Goal: Task Accomplishment & Management: Manage account settings

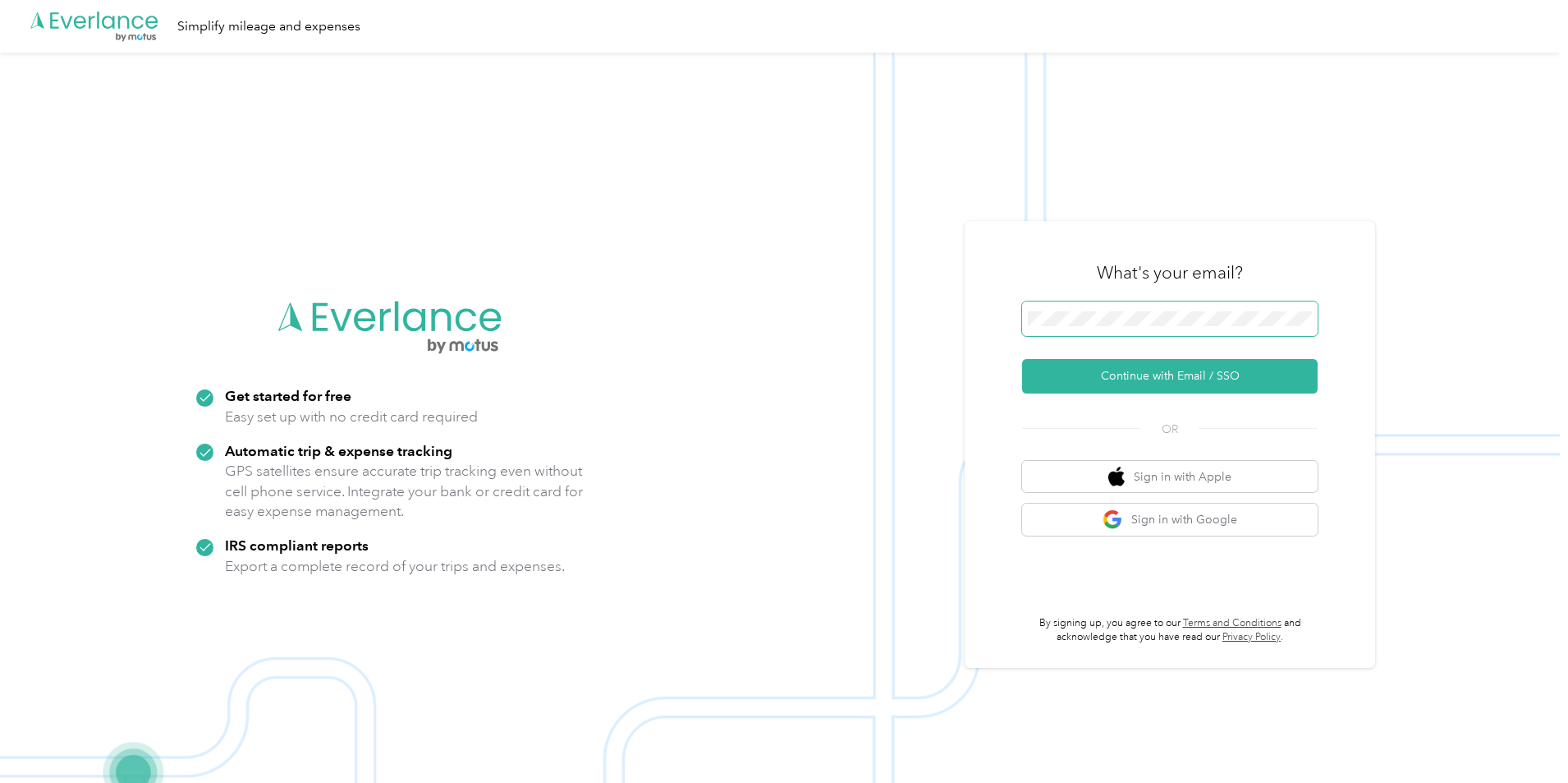
click at [1128, 302] on span at bounding box center [1170, 319] width 296 height 35
click at [1097, 373] on button "Continue with Email / SSO" at bounding box center [1170, 376] width 296 height 35
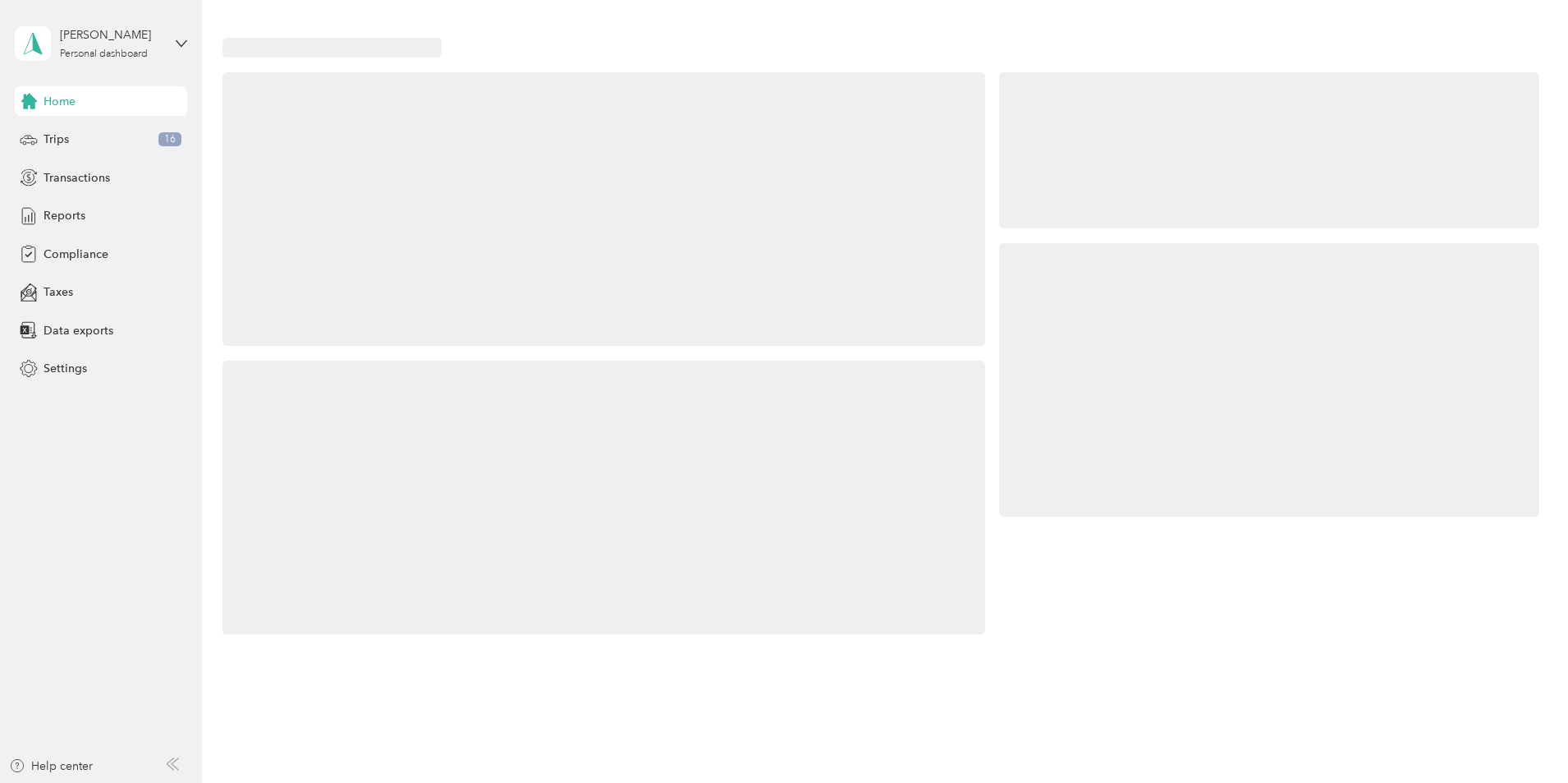
click at [1135, 380] on div at bounding box center [1269, 380] width 541 height 275
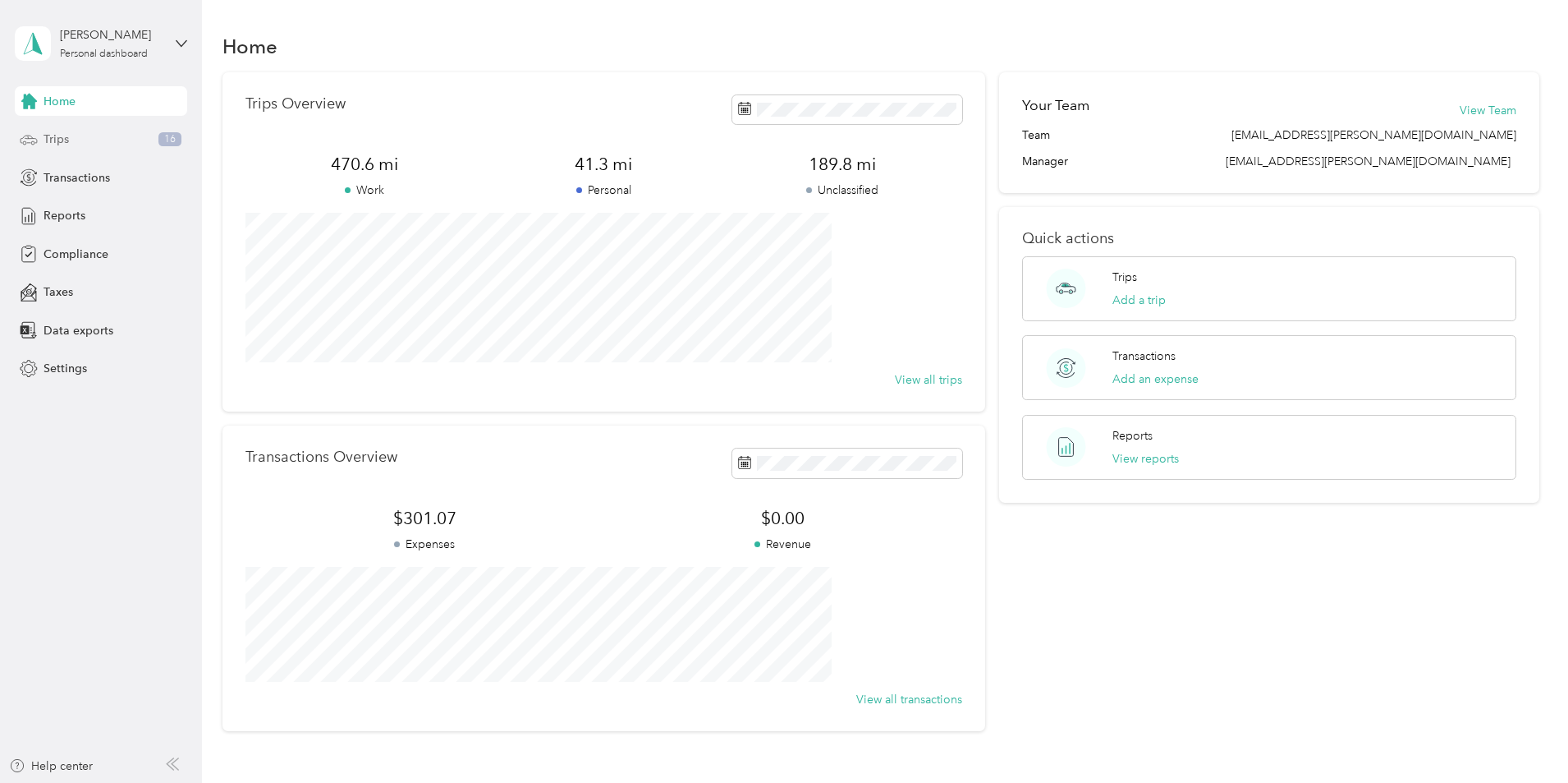
click at [58, 138] on span "Trips" at bounding box center [56, 139] width 25 height 17
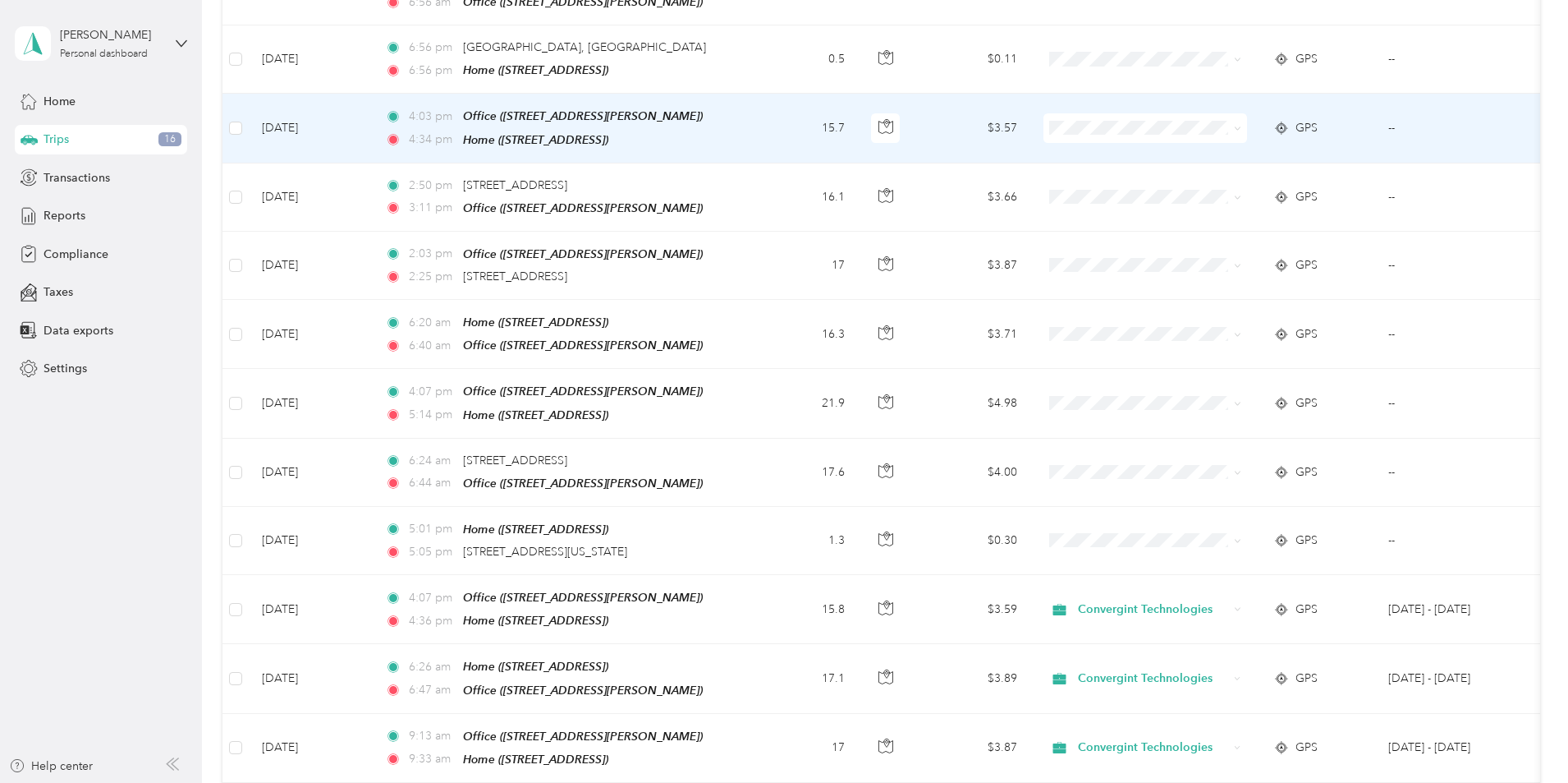
scroll to position [822, 0]
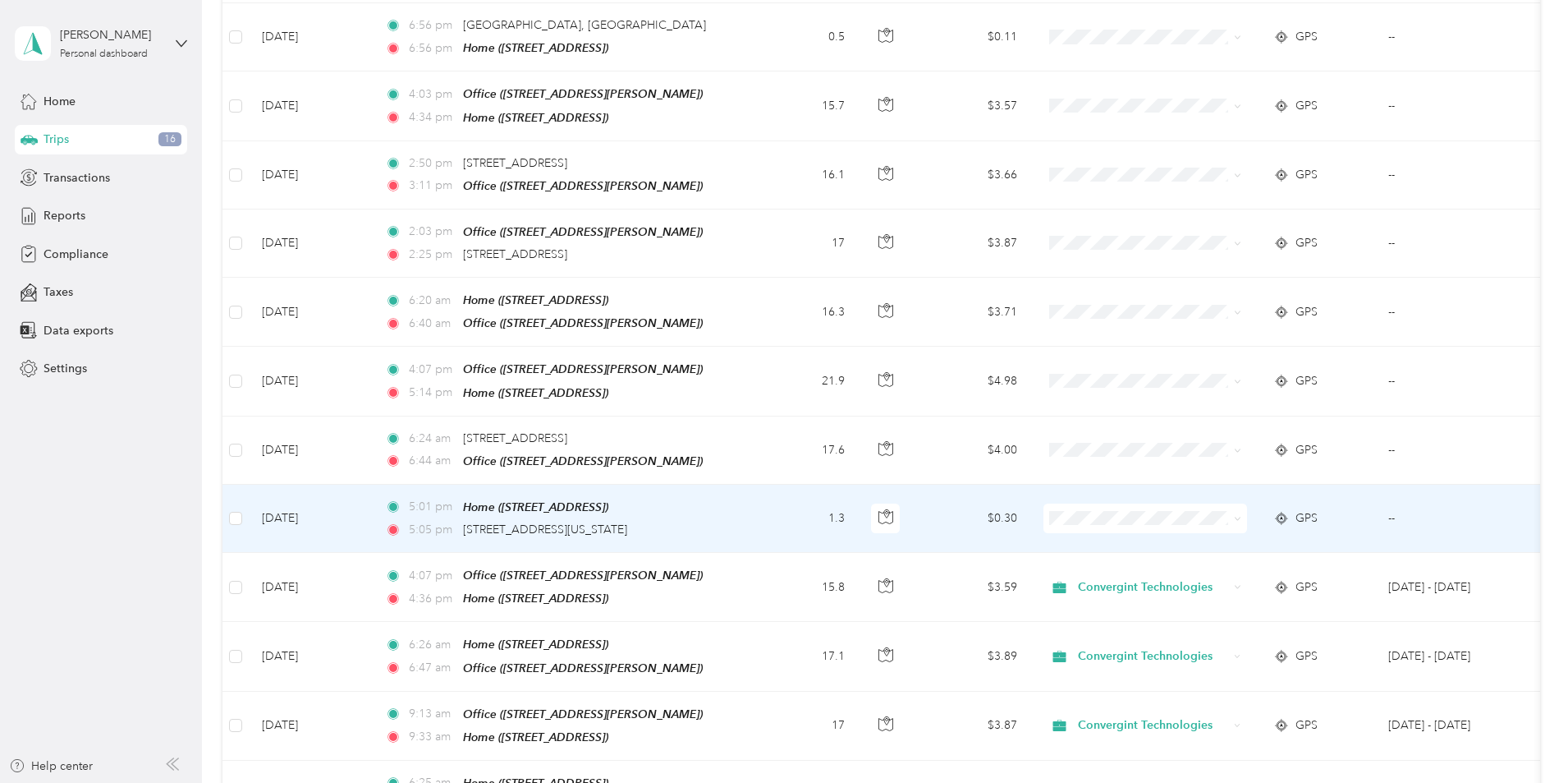
click at [1230, 562] on span "Personal" at bounding box center [1270, 558] width 152 height 17
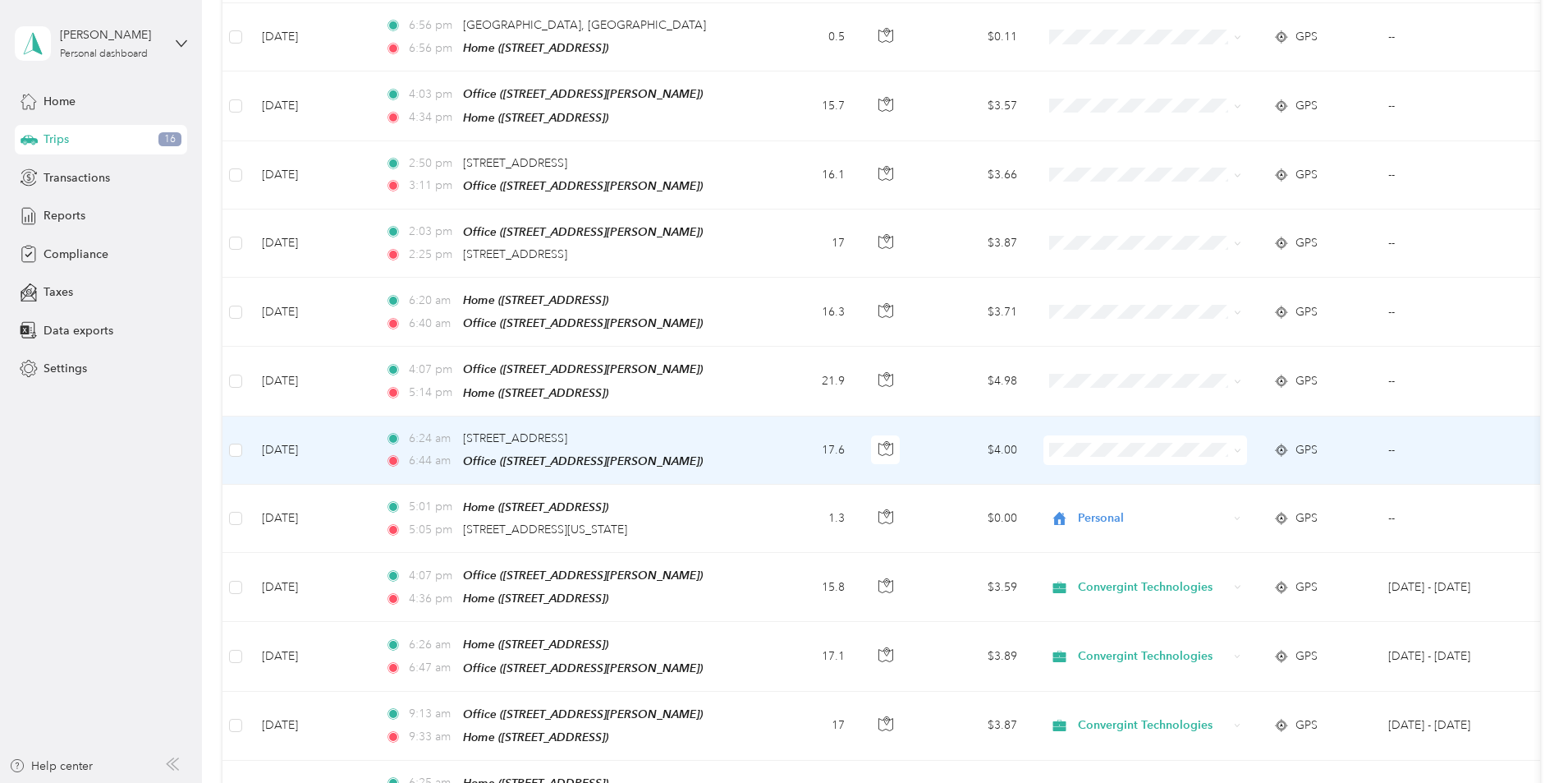
click at [1244, 459] on span "Convergint Technologies" at bounding box center [1270, 461] width 152 height 17
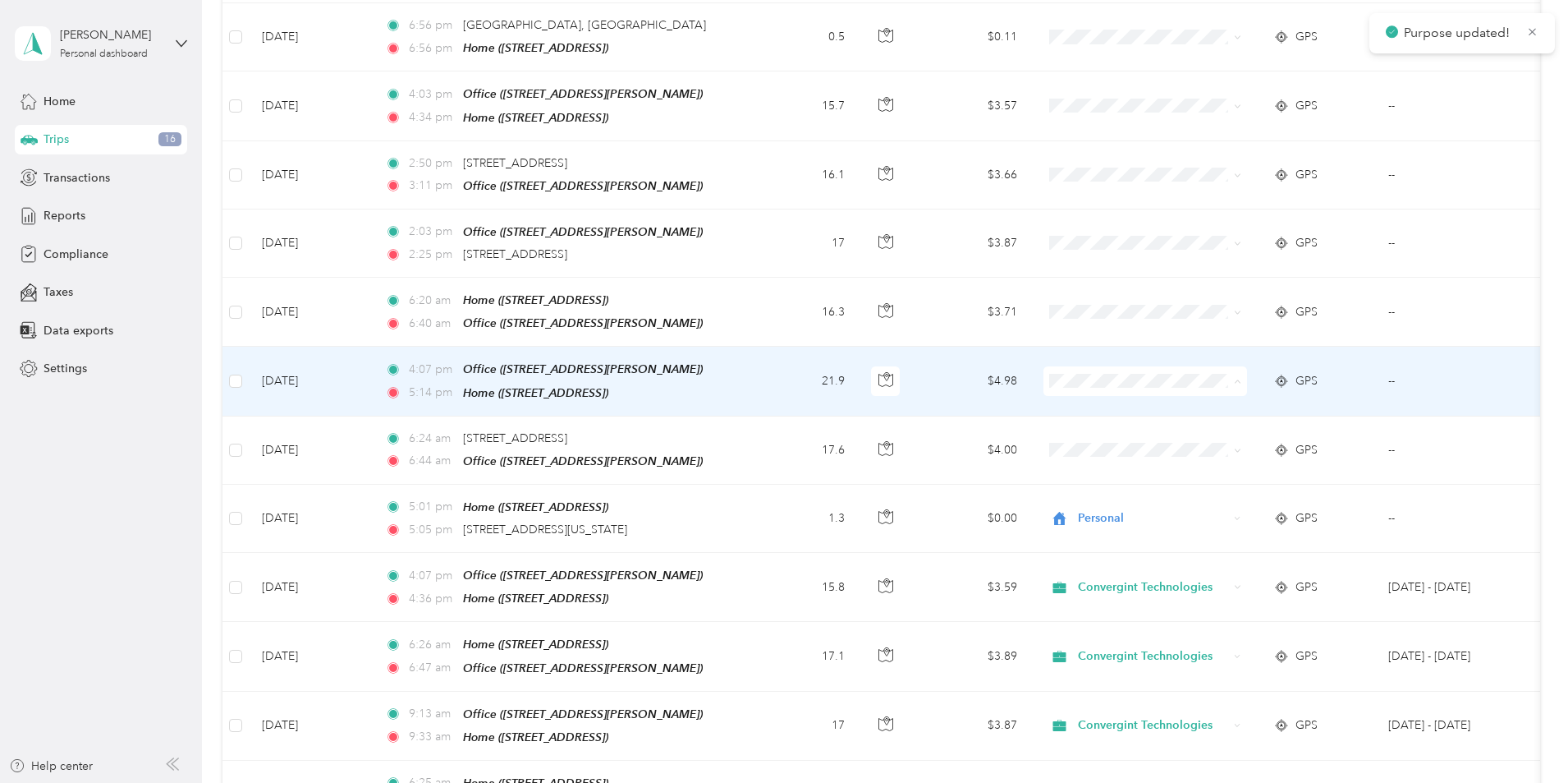
click at [1249, 392] on span "Convergint Technologies" at bounding box center [1270, 398] width 152 height 17
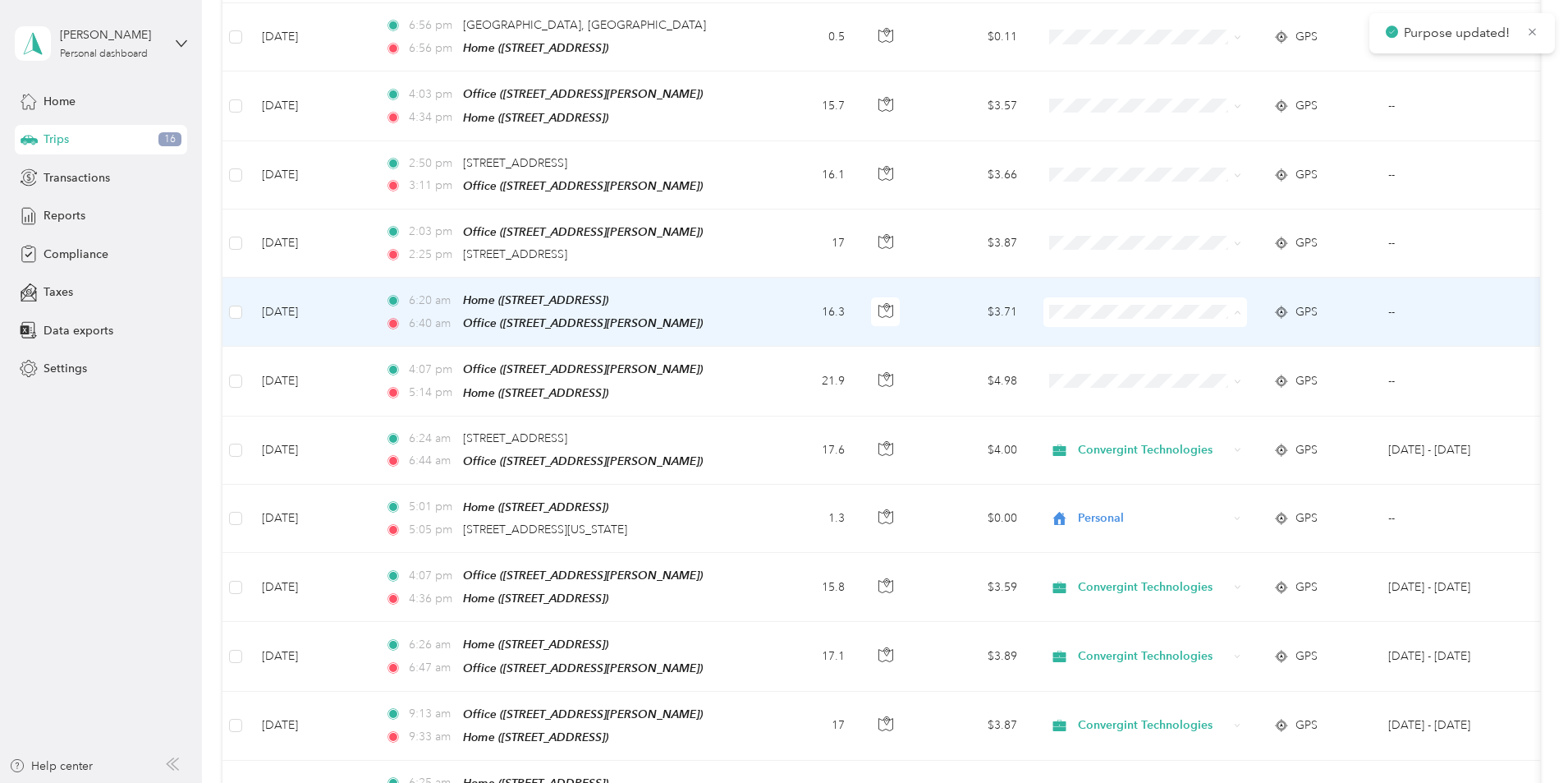
click at [1241, 338] on li "Convergint Technologies" at bounding box center [1254, 331] width 203 height 29
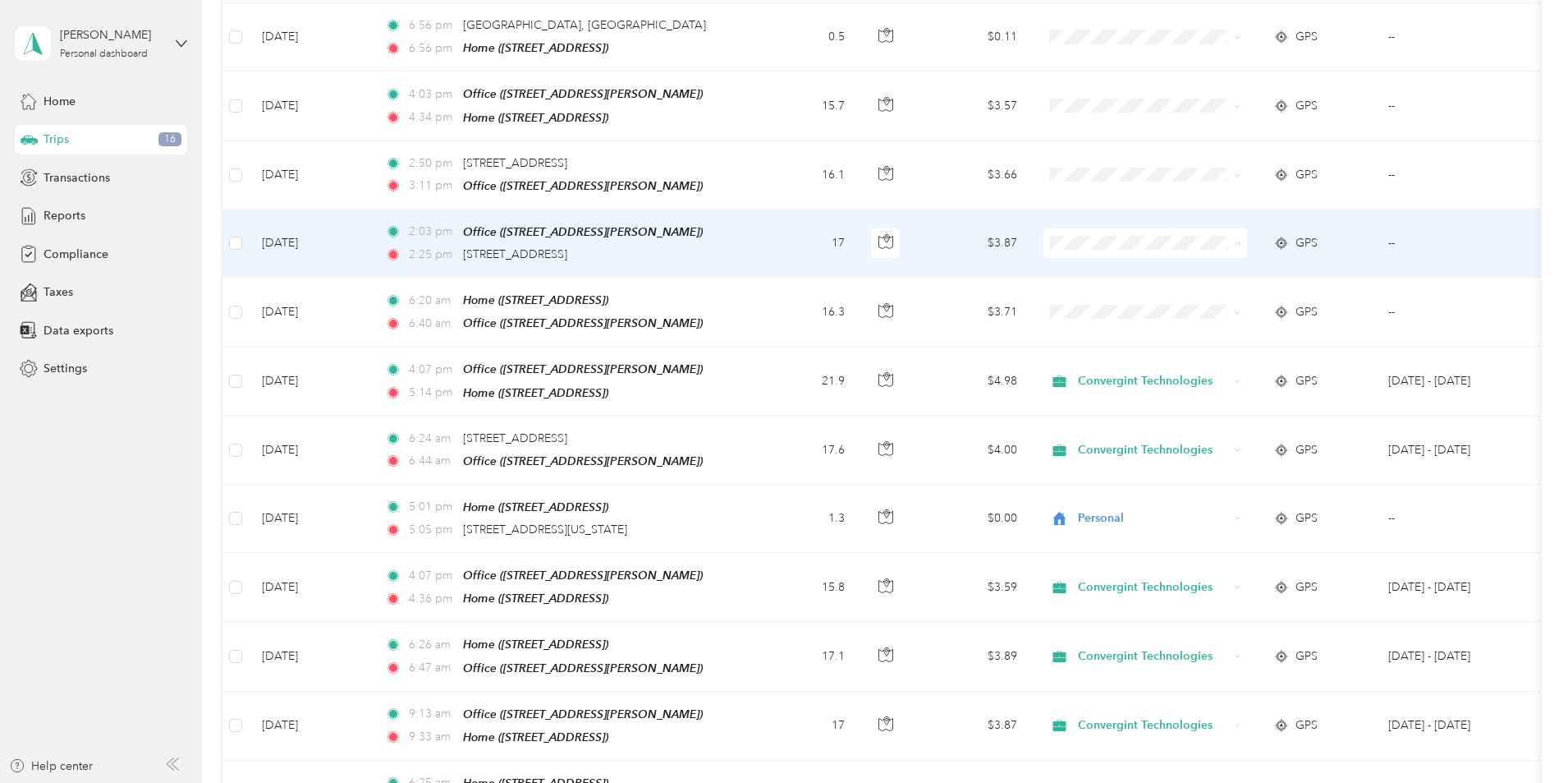
click at [1244, 258] on span "Convergint Technologies" at bounding box center [1270, 262] width 152 height 17
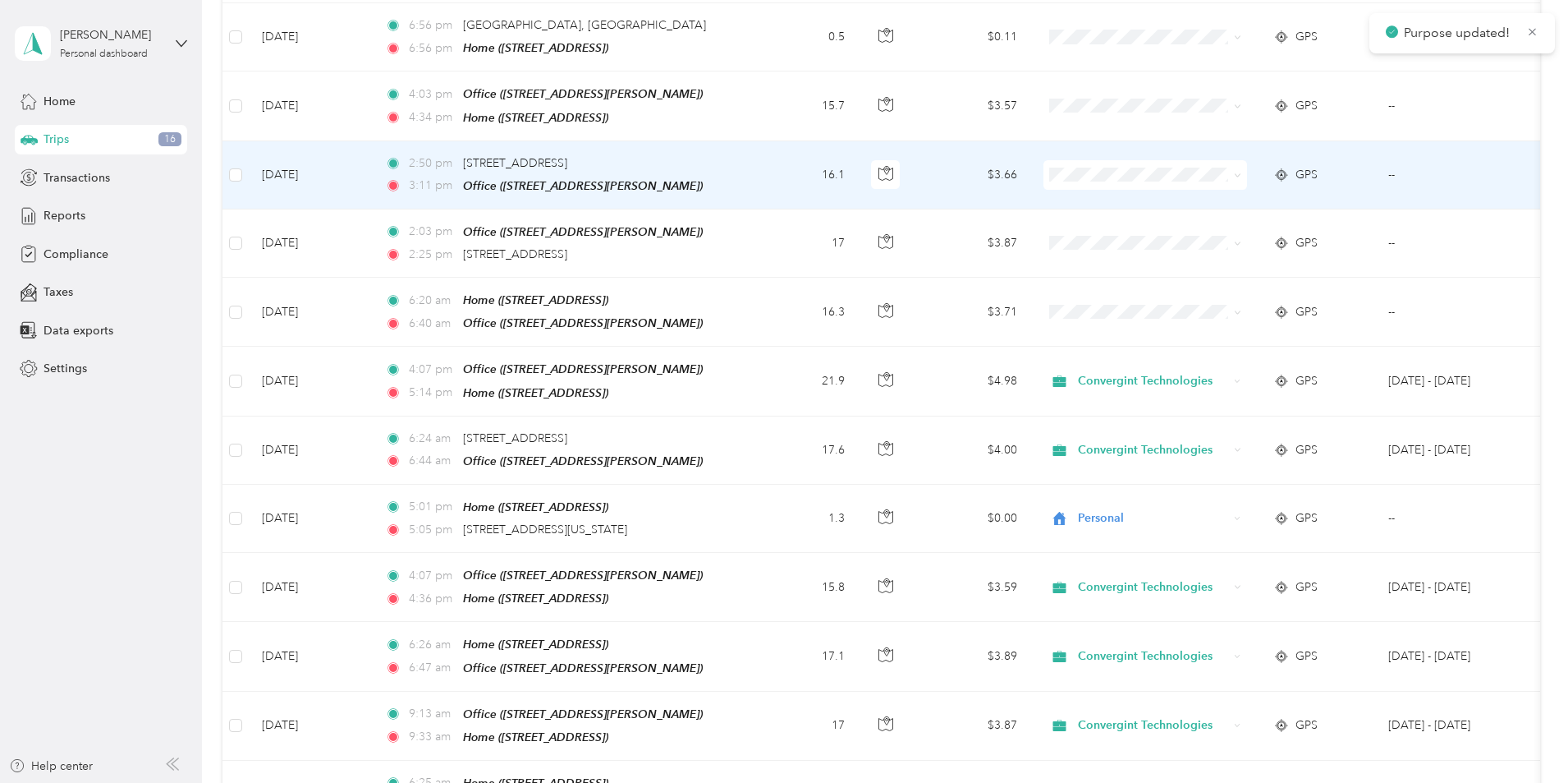
click at [1239, 201] on li "Convergint Technologies" at bounding box center [1254, 189] width 203 height 29
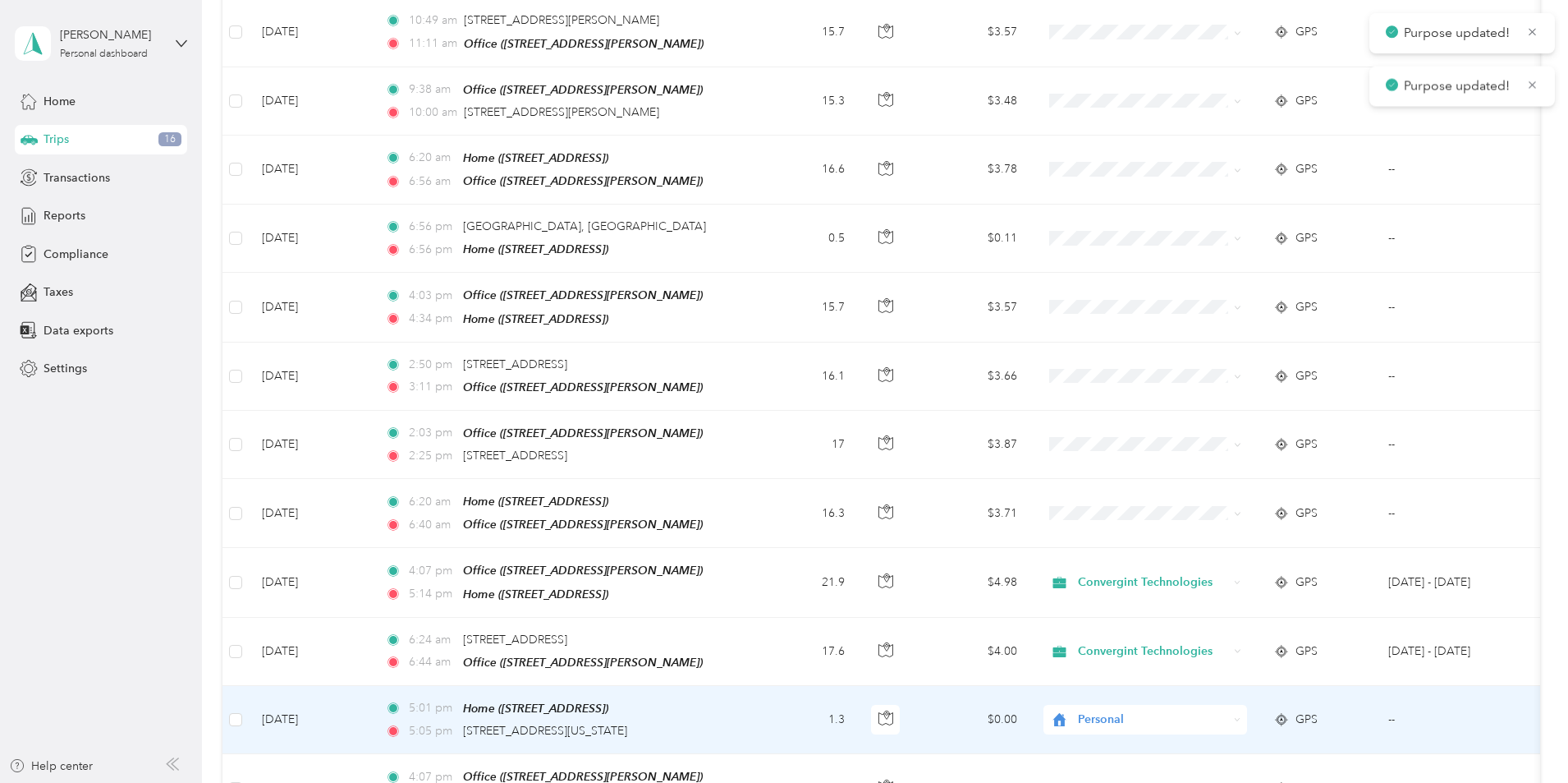
scroll to position [575, 0]
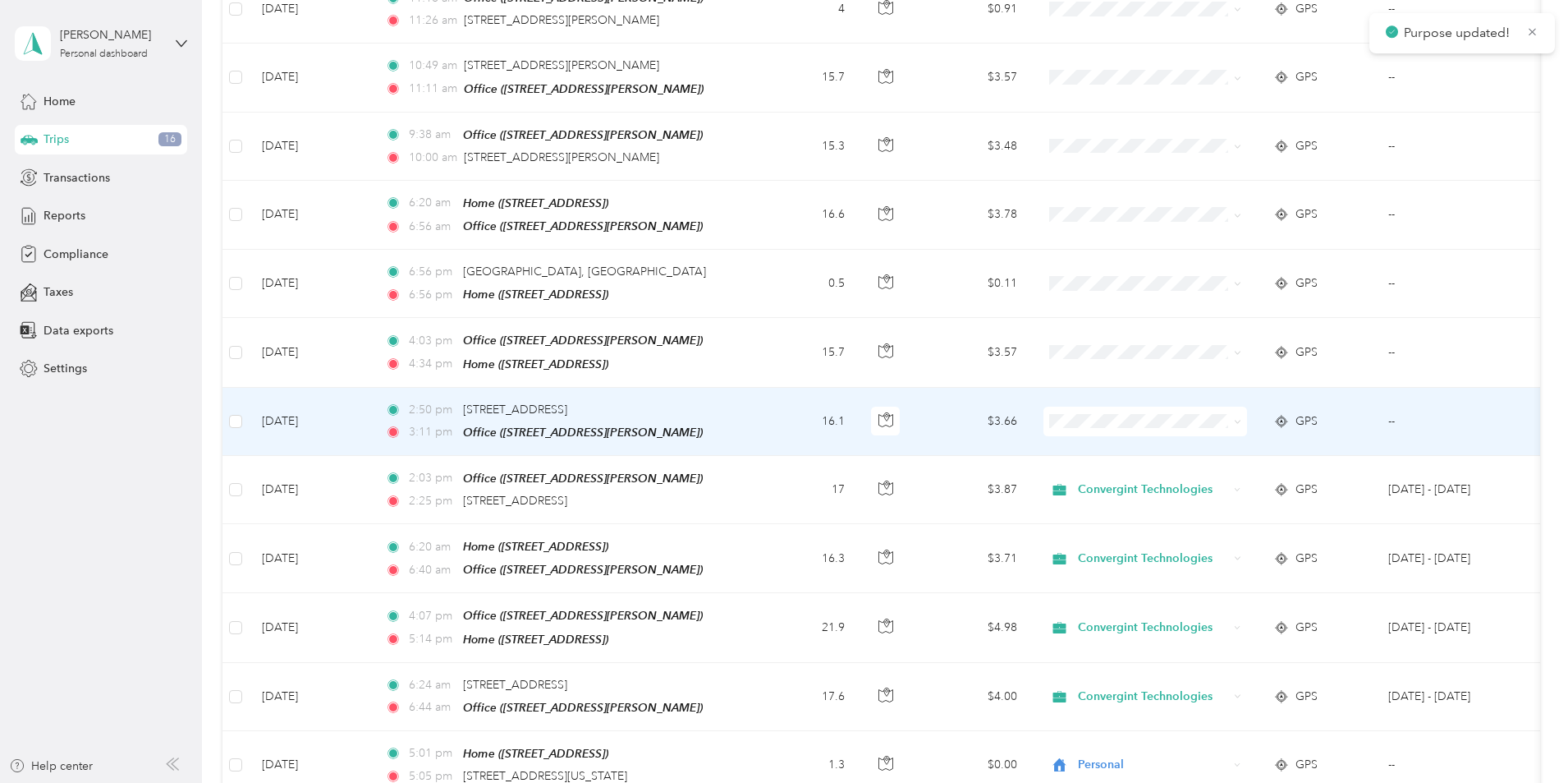
click at [1247, 407] on span at bounding box center [1145, 421] width 203 height 30
click at [1238, 437] on span "Convergint Technologies" at bounding box center [1270, 442] width 152 height 17
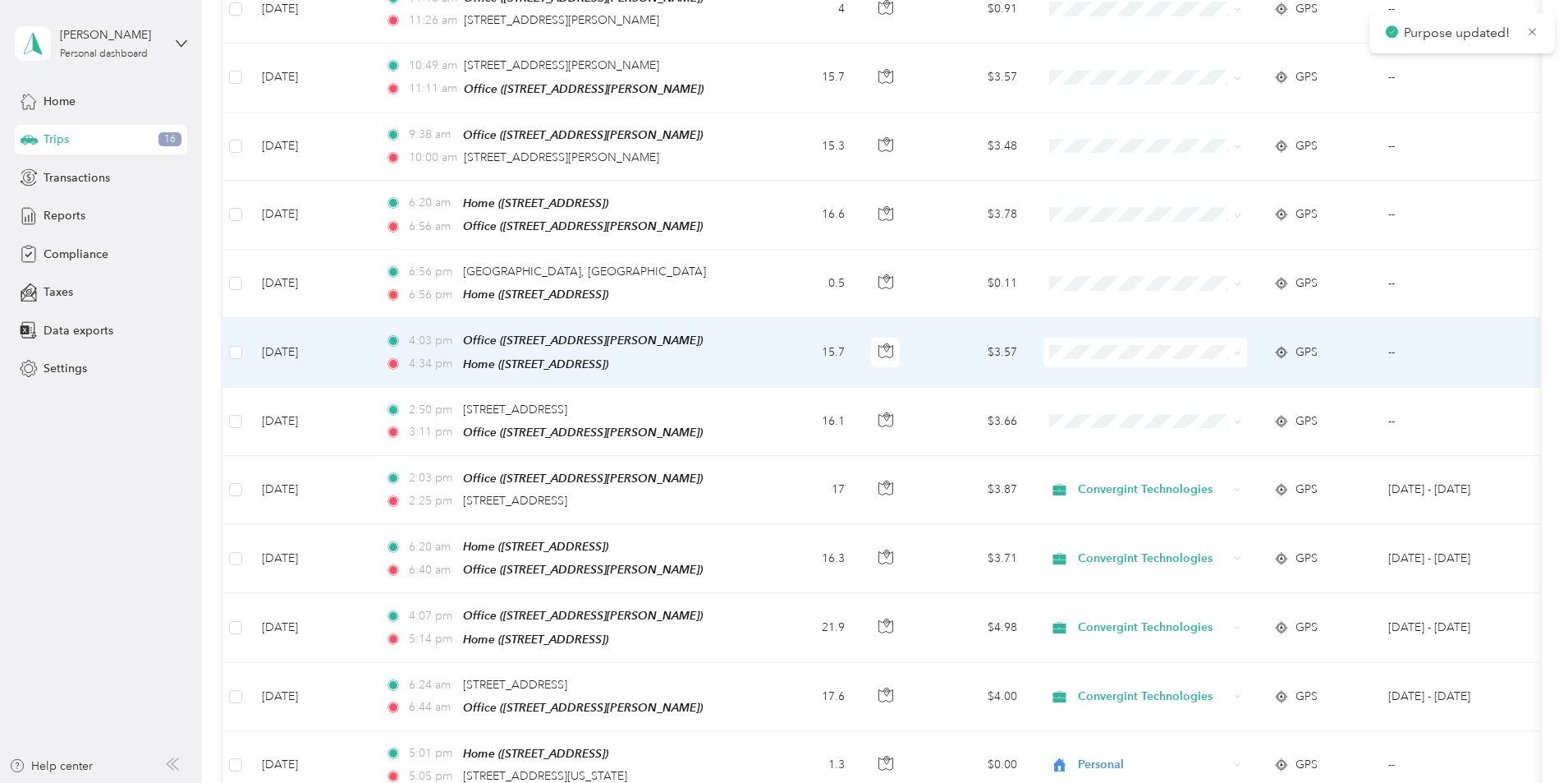
click at [1216, 338] on span at bounding box center [1145, 352] width 203 height 30
click at [1236, 369] on span "Convergint Technologies" at bounding box center [1270, 374] width 152 height 17
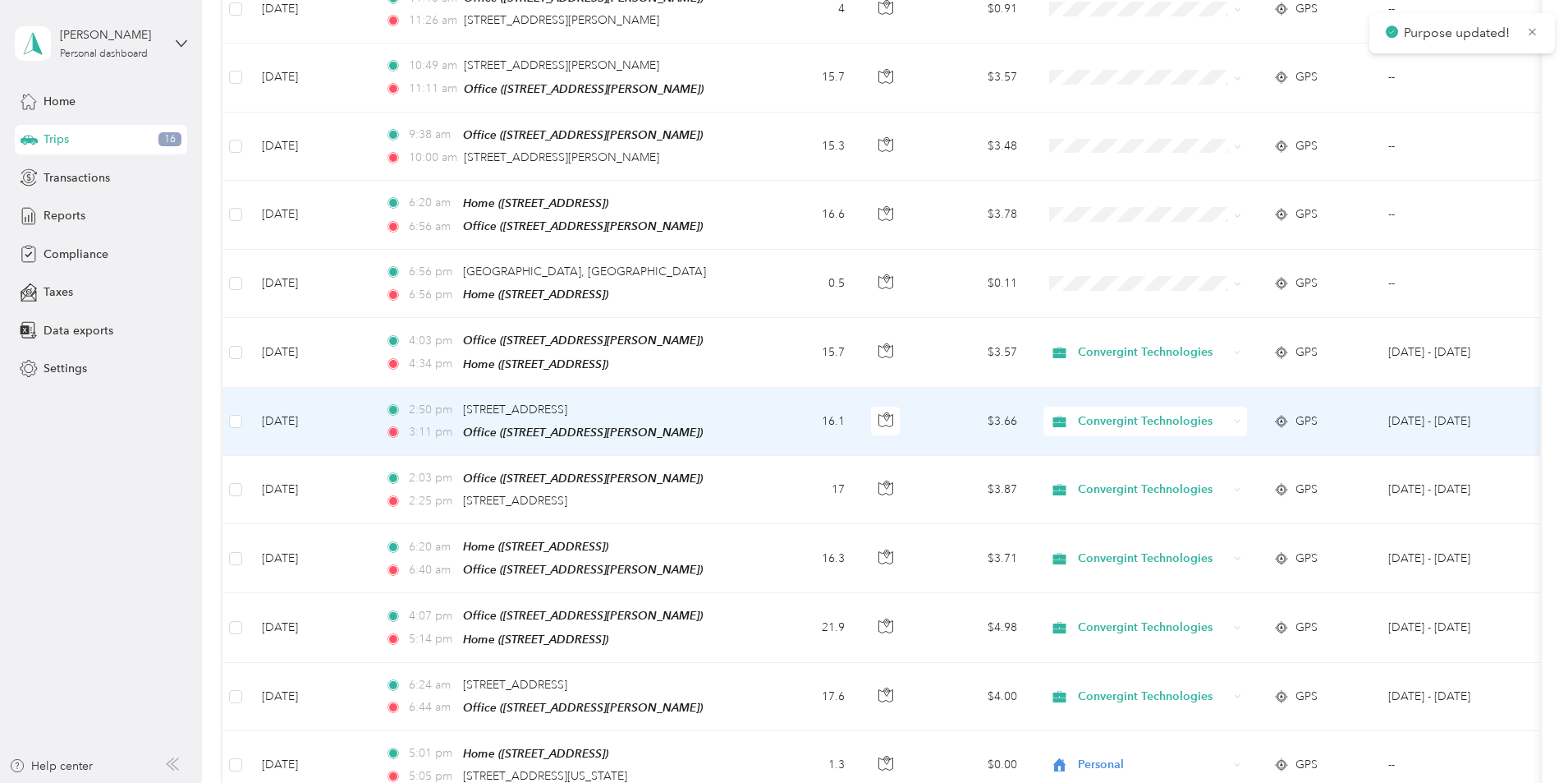
scroll to position [493, 0]
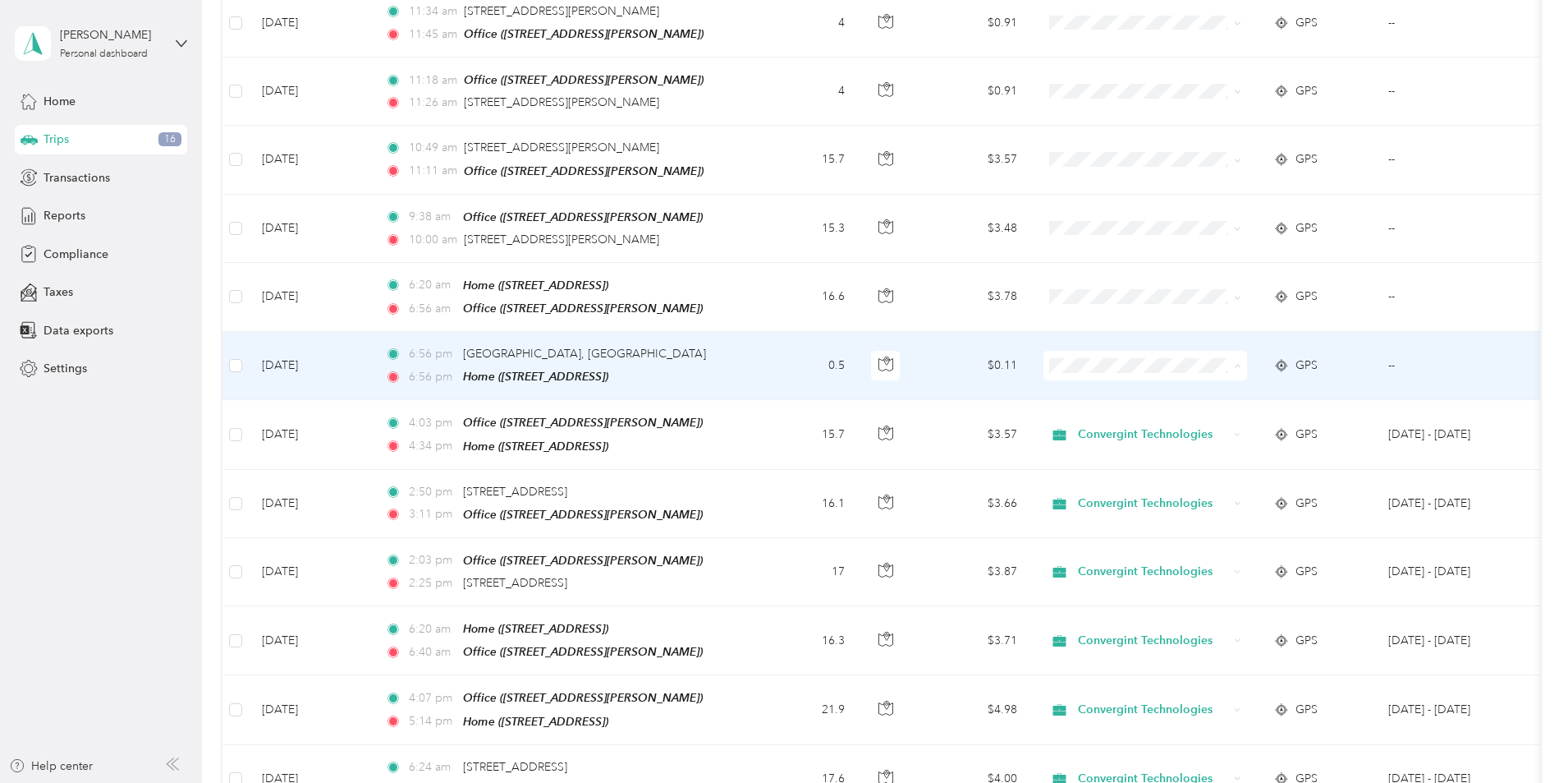
click at [1228, 411] on span "Personal" at bounding box center [1270, 418] width 152 height 17
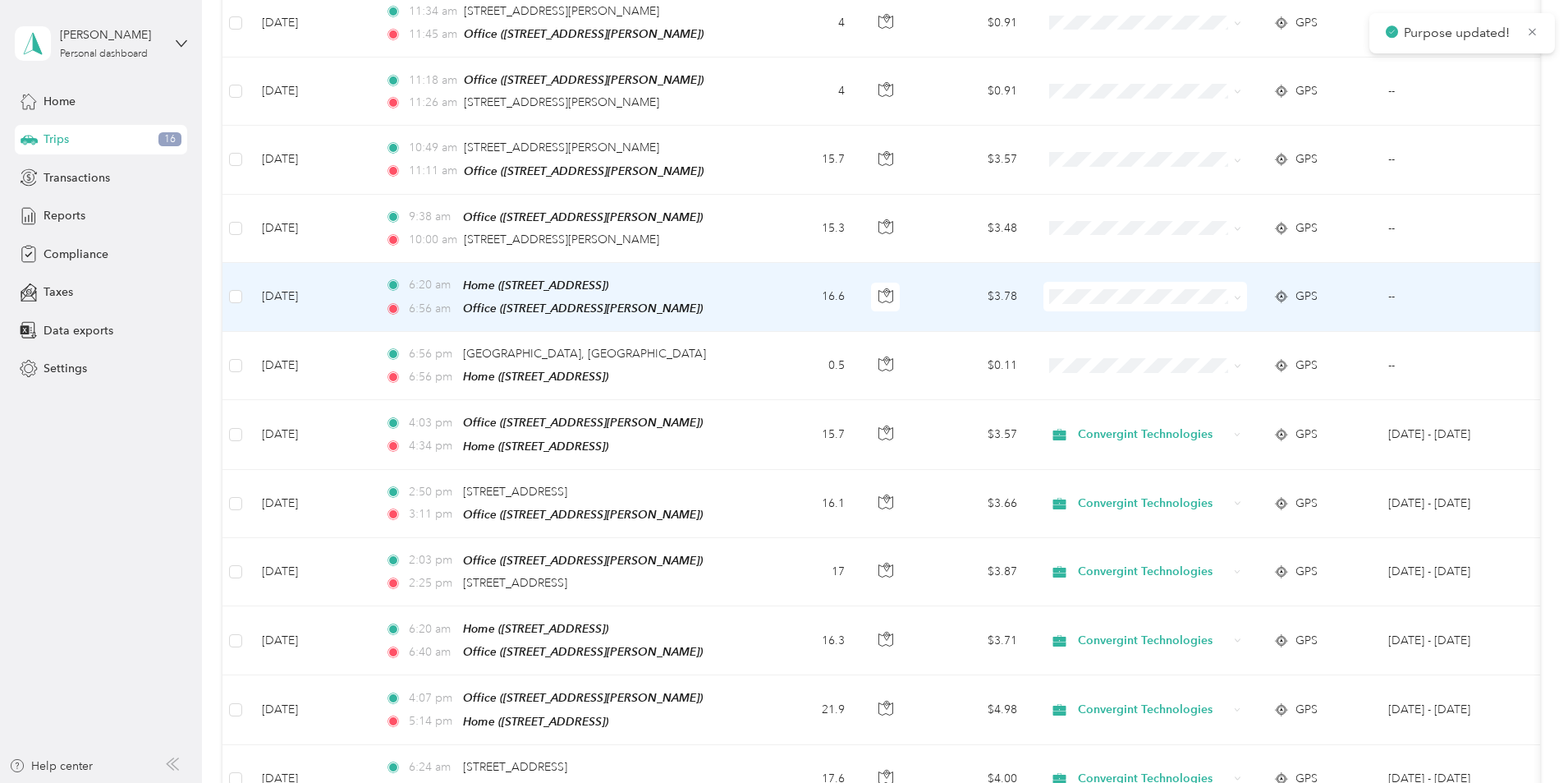
click at [1236, 282] on span at bounding box center [1145, 296] width 203 height 30
click at [1236, 313] on span "Convergint Technologies" at bounding box center [1270, 321] width 152 height 17
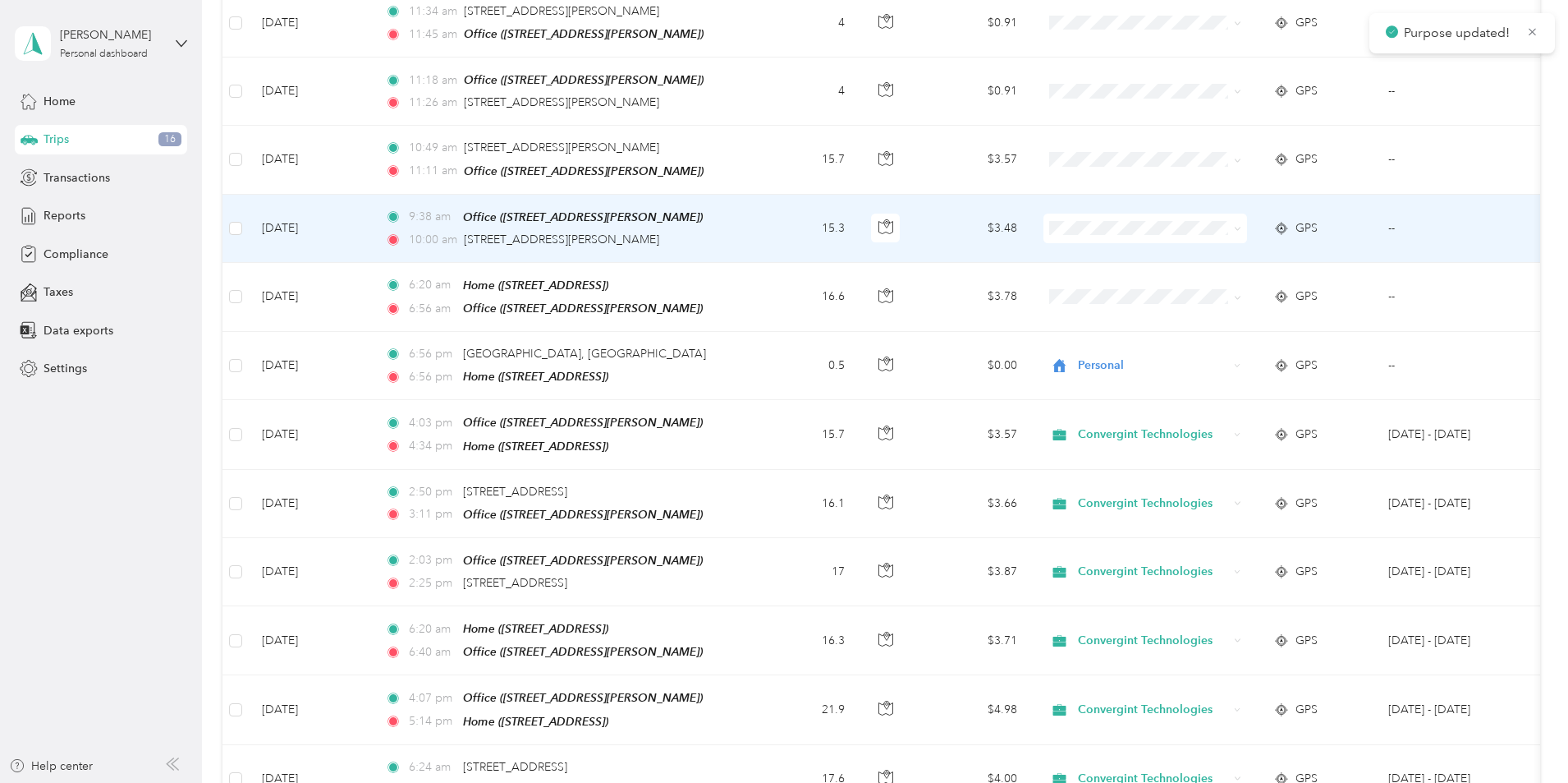
click at [1238, 205] on td at bounding box center [1145, 229] width 230 height 68
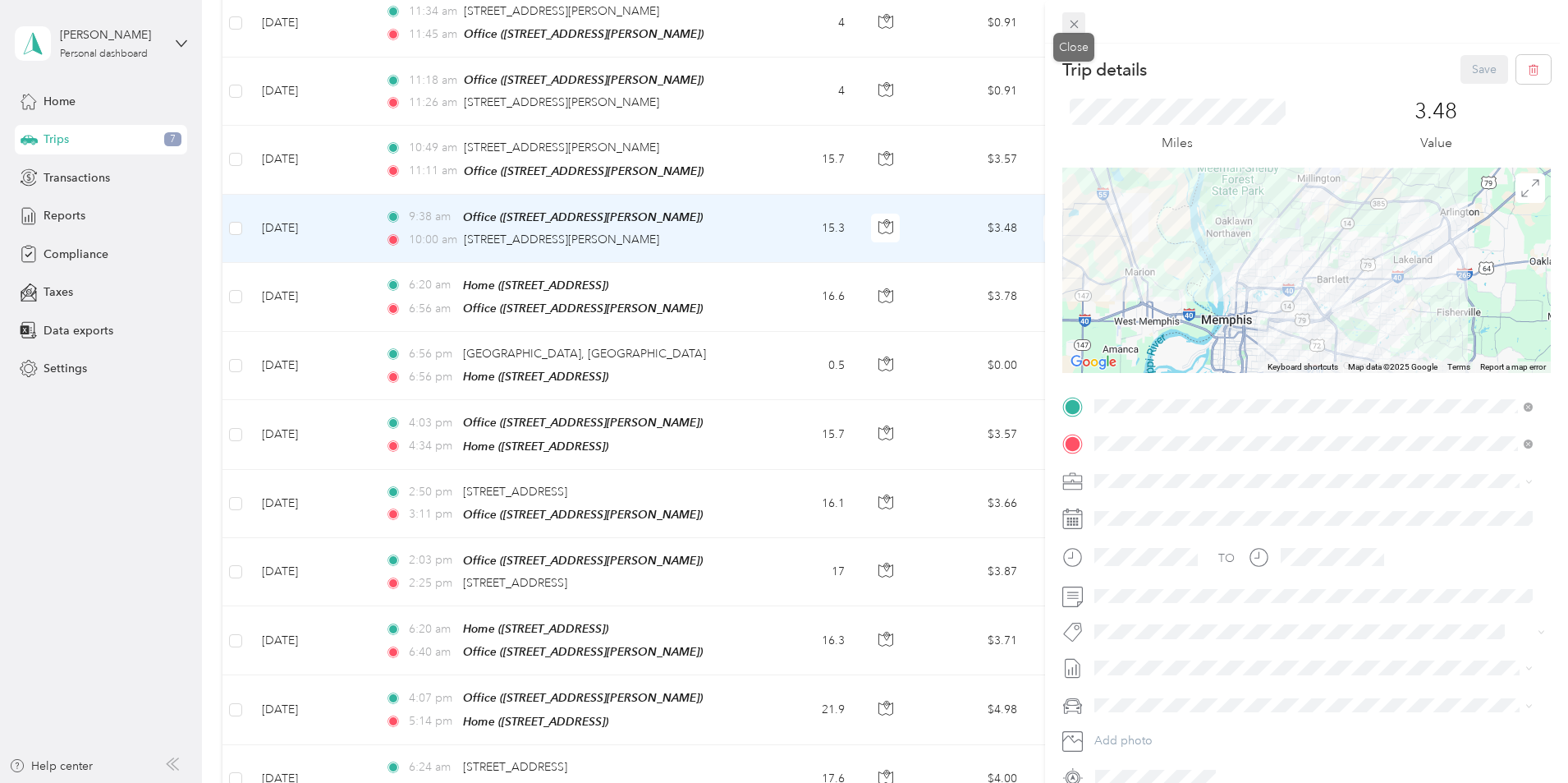
click at [1068, 25] on icon at bounding box center [1074, 24] width 13 height 14
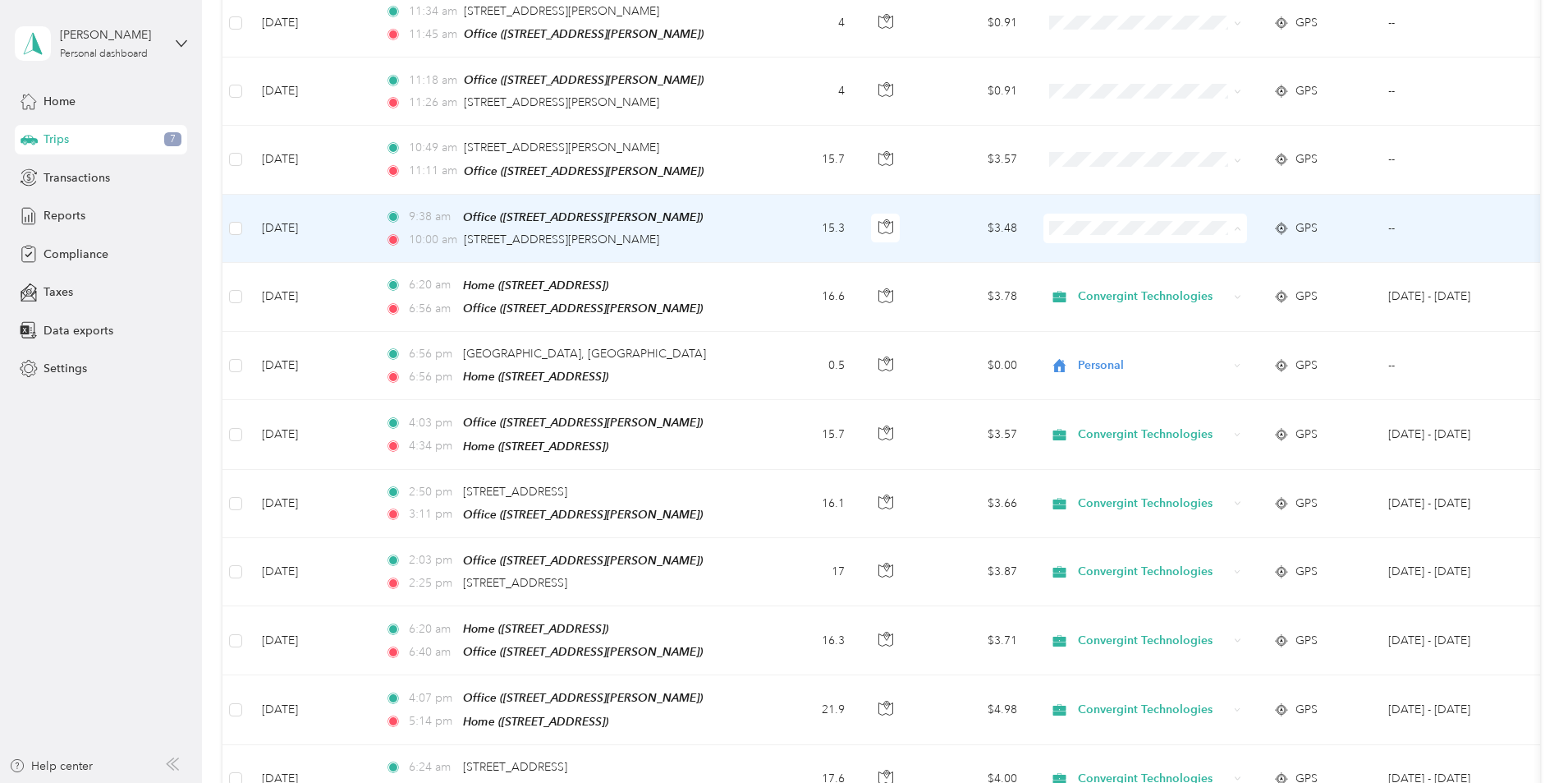
click at [1253, 247] on span "Convergint Technologies" at bounding box center [1270, 254] width 152 height 17
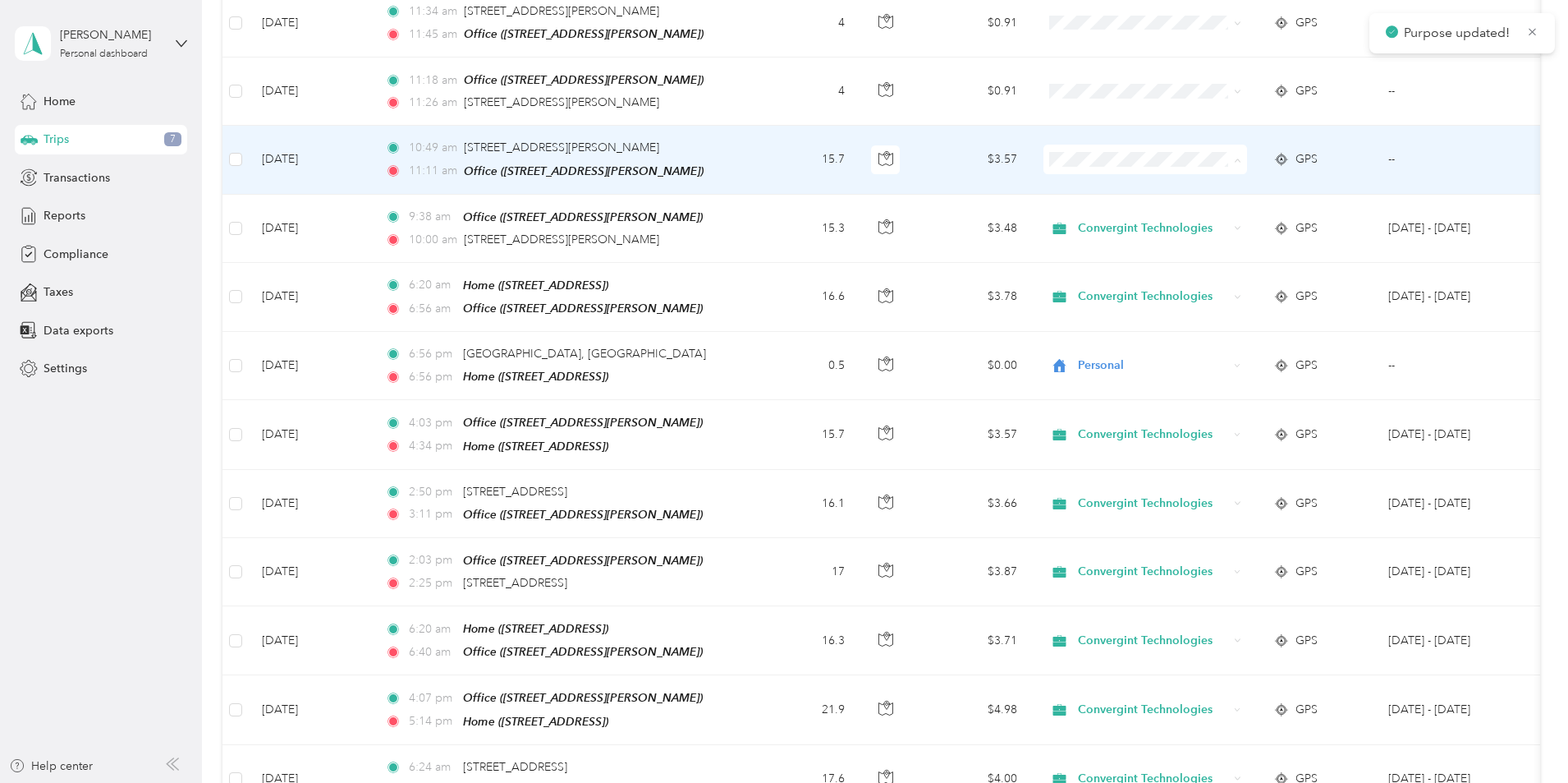
click at [1229, 187] on li "Convergint Technologies" at bounding box center [1254, 186] width 203 height 29
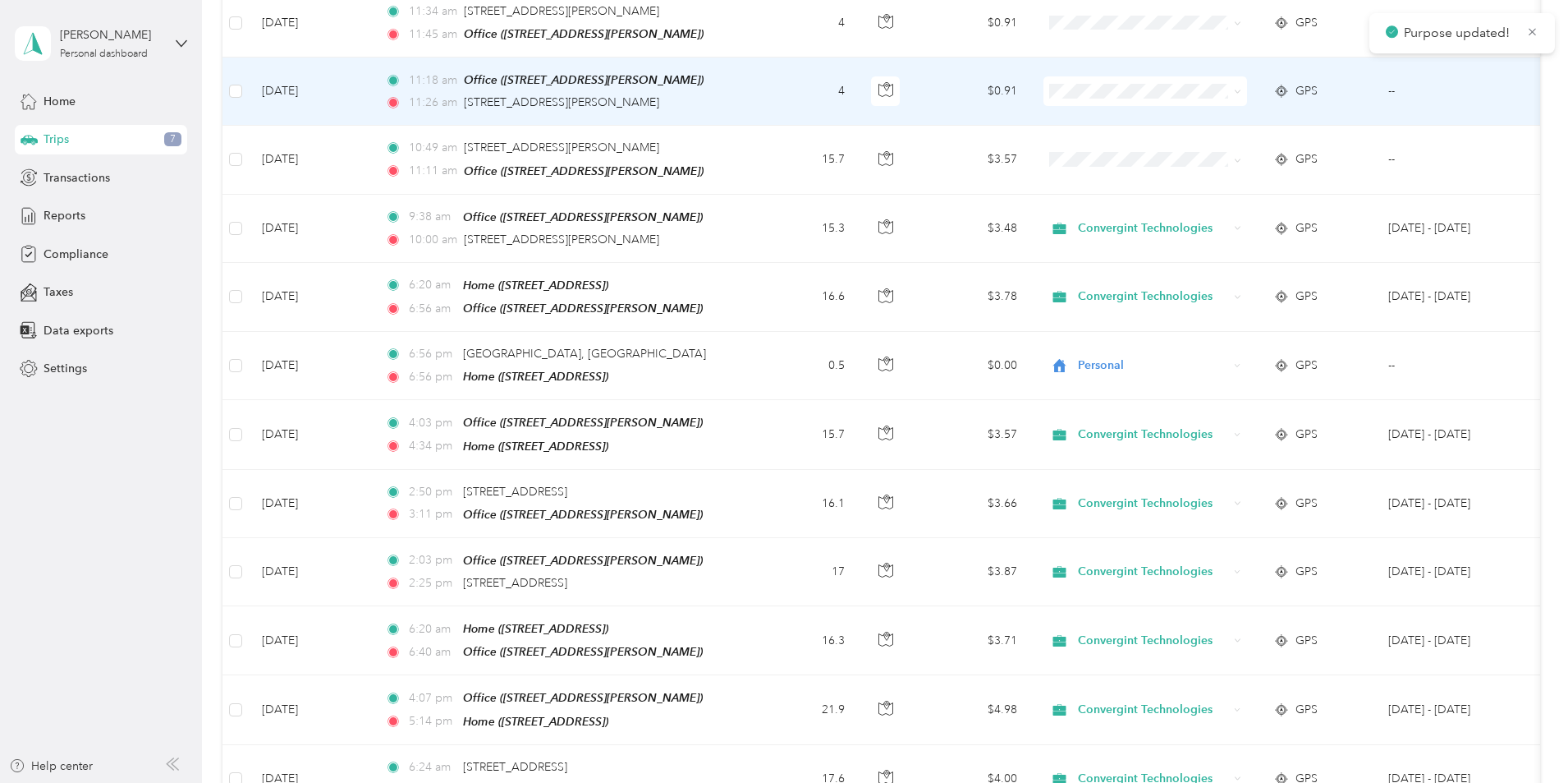
click at [1246, 119] on span "Convergint Technologies" at bounding box center [1270, 116] width 152 height 17
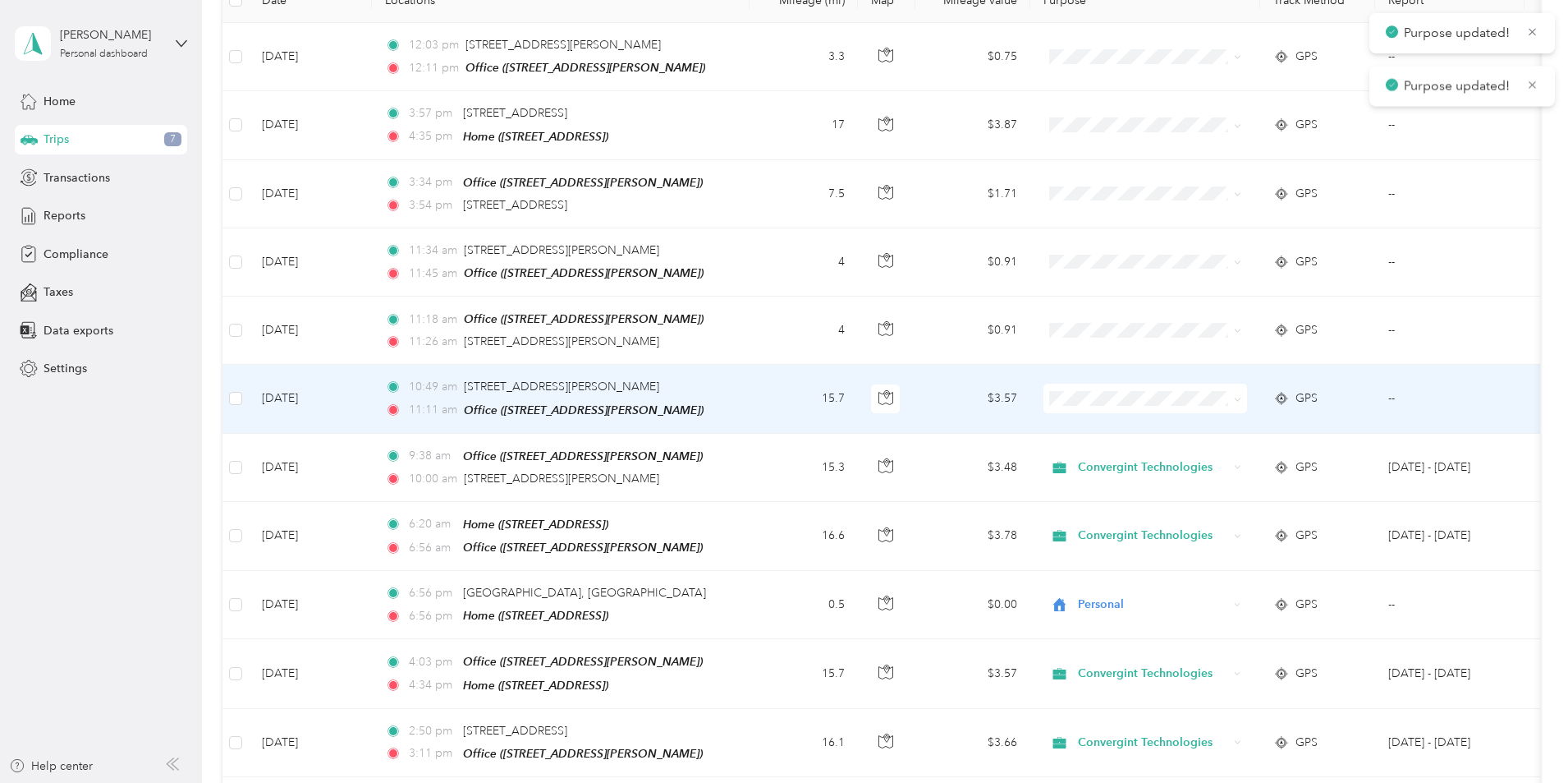
scroll to position [247, 0]
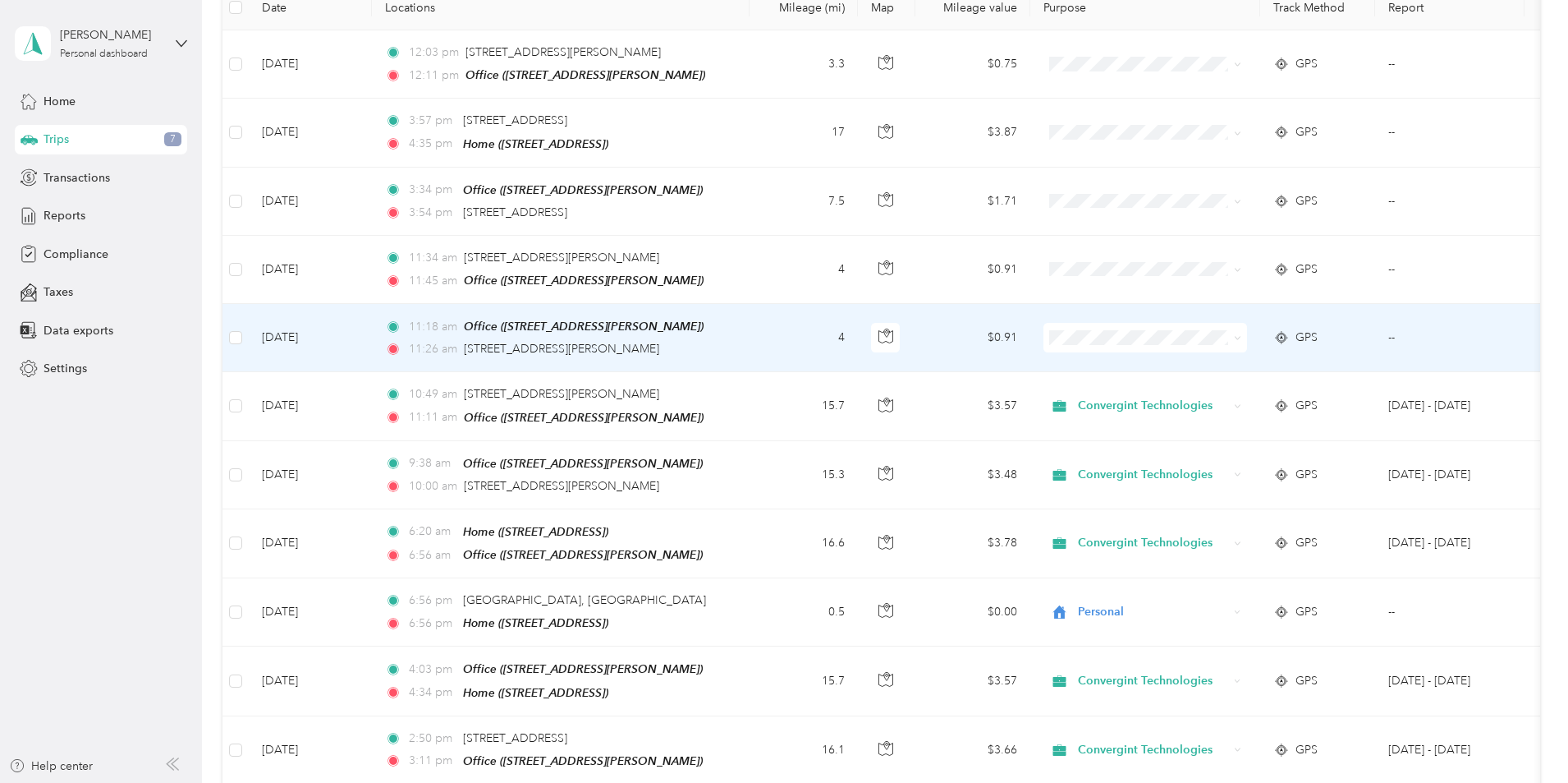
click at [1244, 369] on span "Convergint Technologies" at bounding box center [1270, 365] width 152 height 17
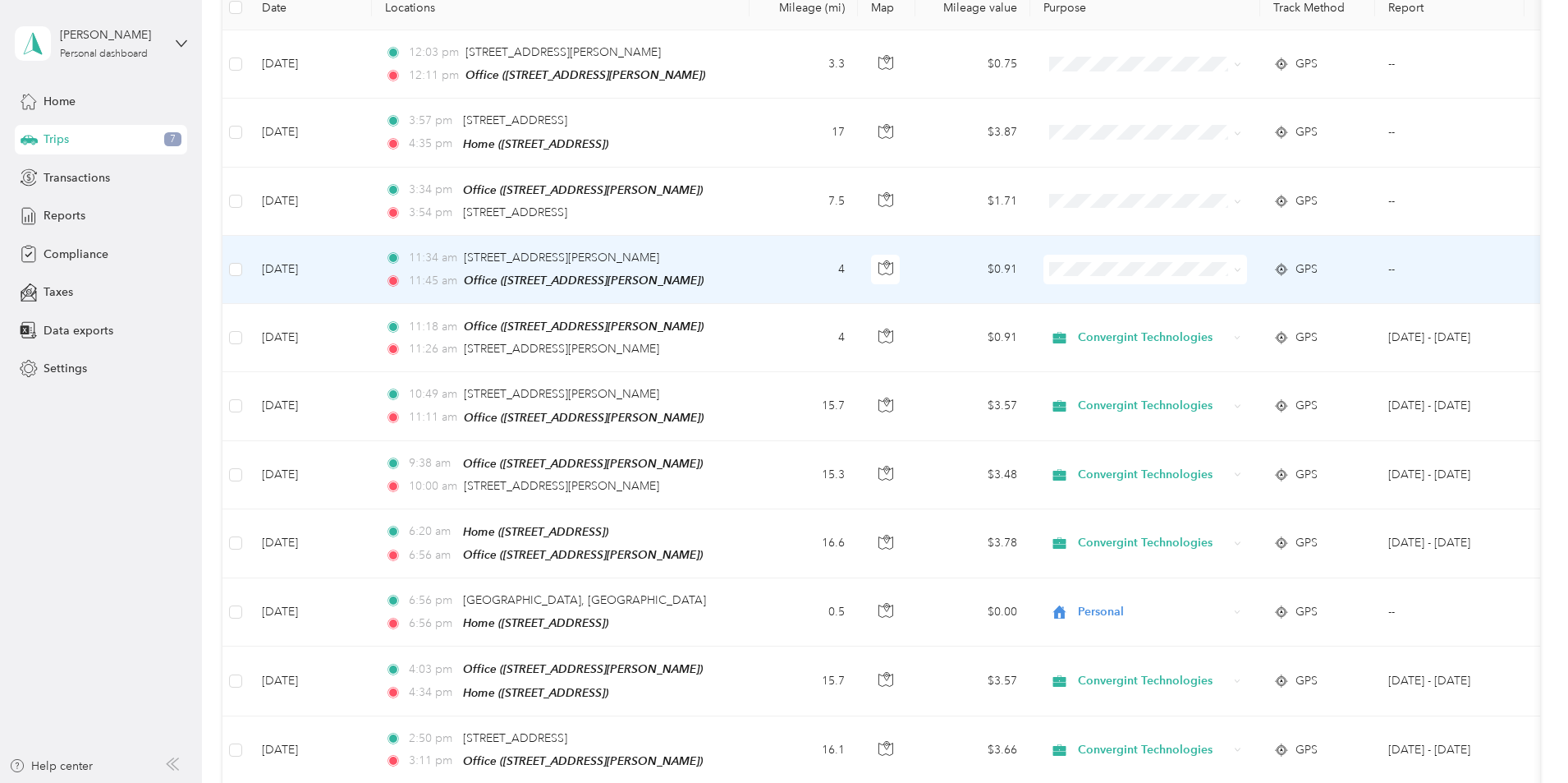
click at [1244, 255] on span at bounding box center [1145, 269] width 203 height 30
click at [1241, 290] on span "Convergint Technologies" at bounding box center [1270, 297] width 152 height 17
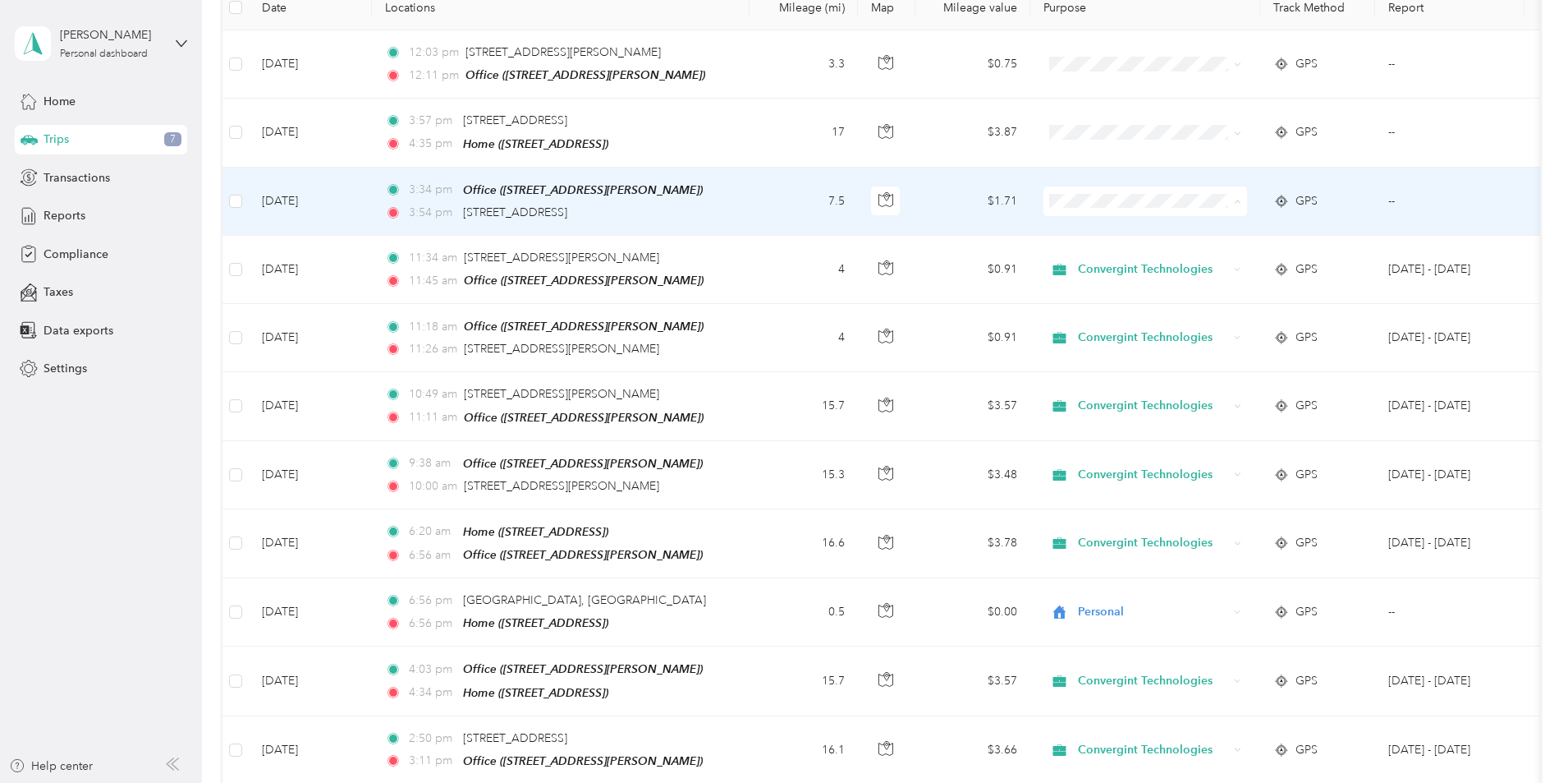
click at [1237, 230] on span "Convergint Technologies" at bounding box center [1270, 230] width 152 height 17
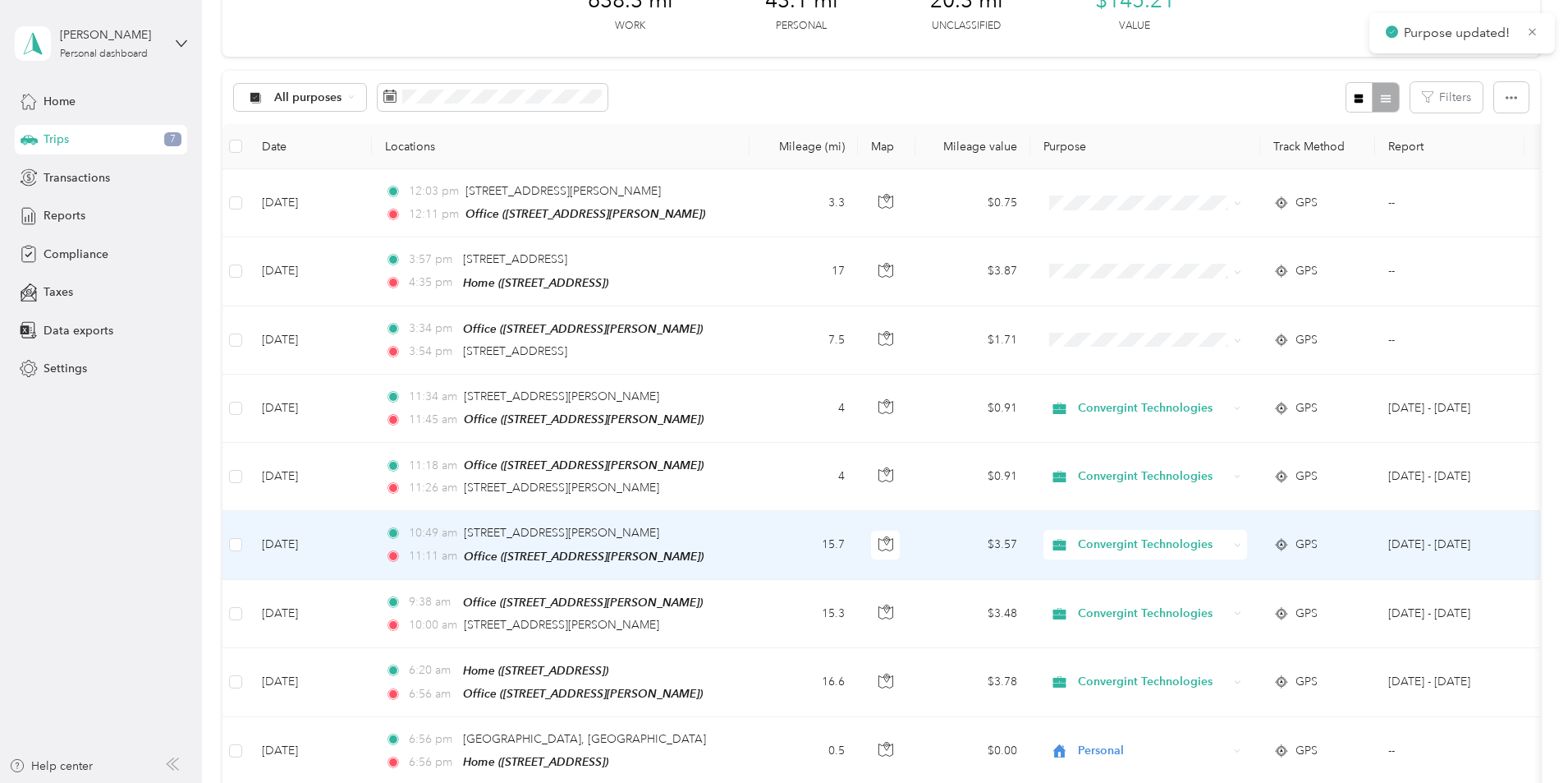
scroll to position [82, 0]
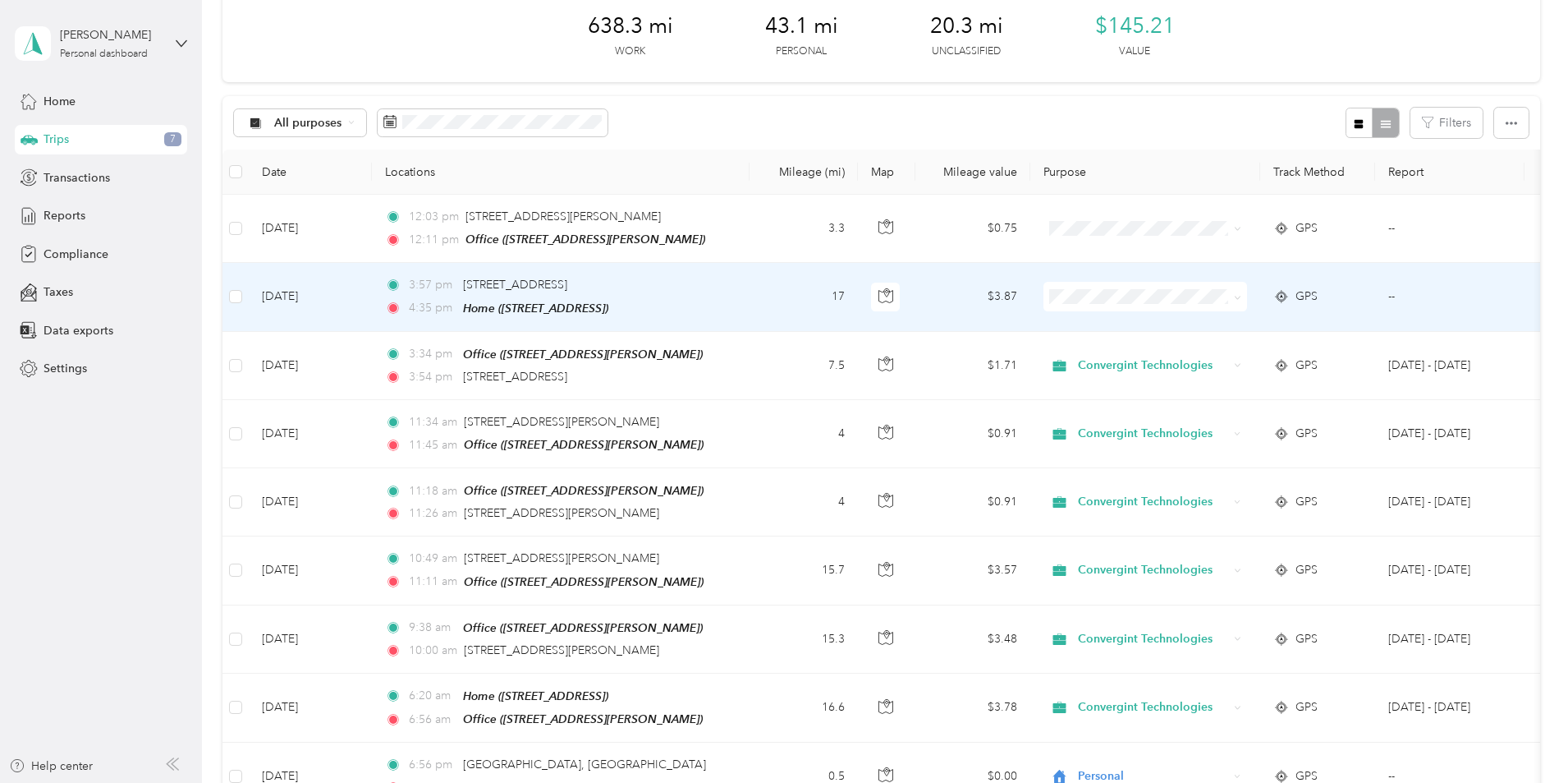
click at [1243, 324] on span "Convergint Technologies" at bounding box center [1270, 320] width 152 height 17
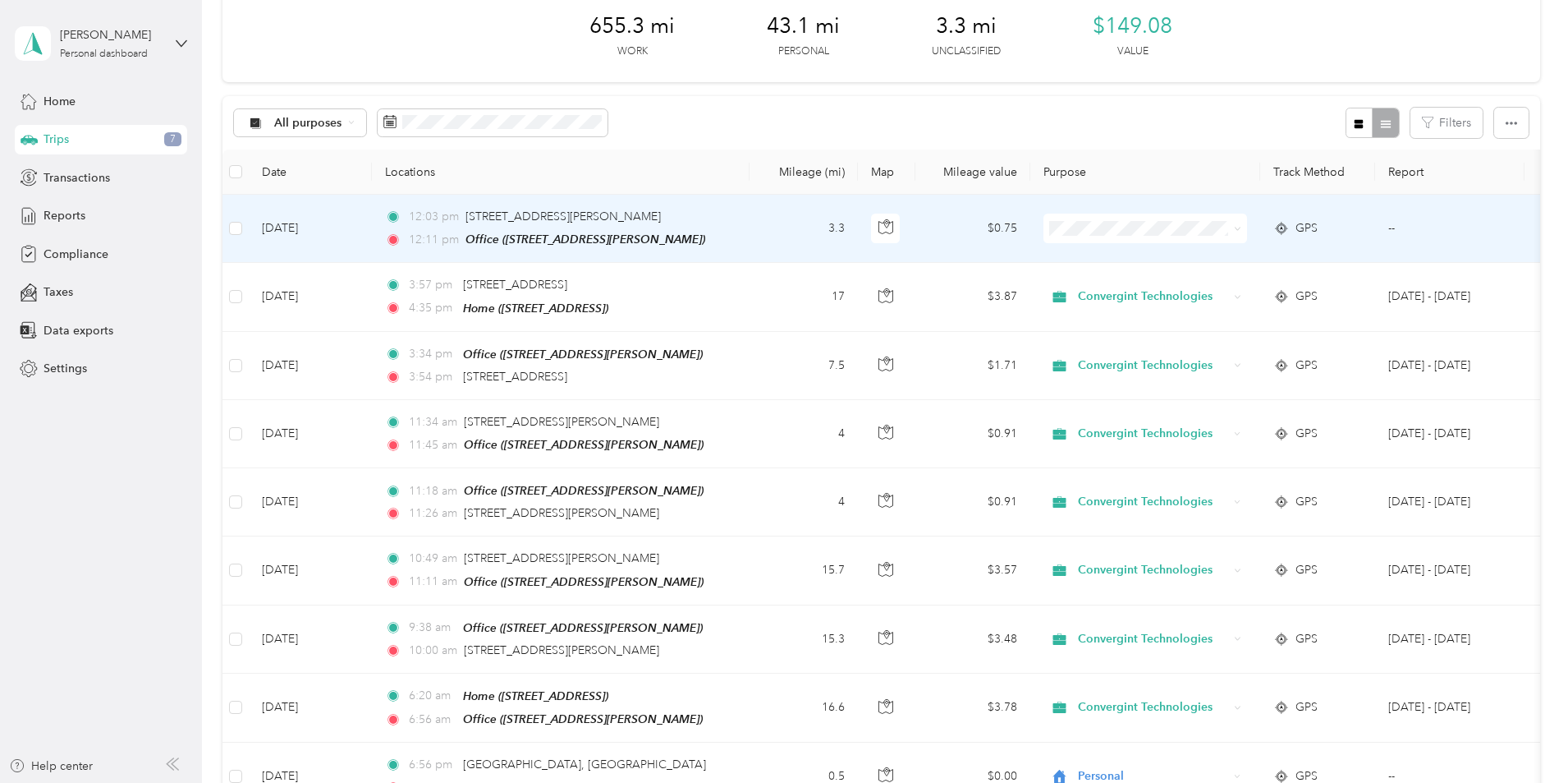
click at [1233, 251] on span "Convergint Technologies" at bounding box center [1270, 257] width 152 height 17
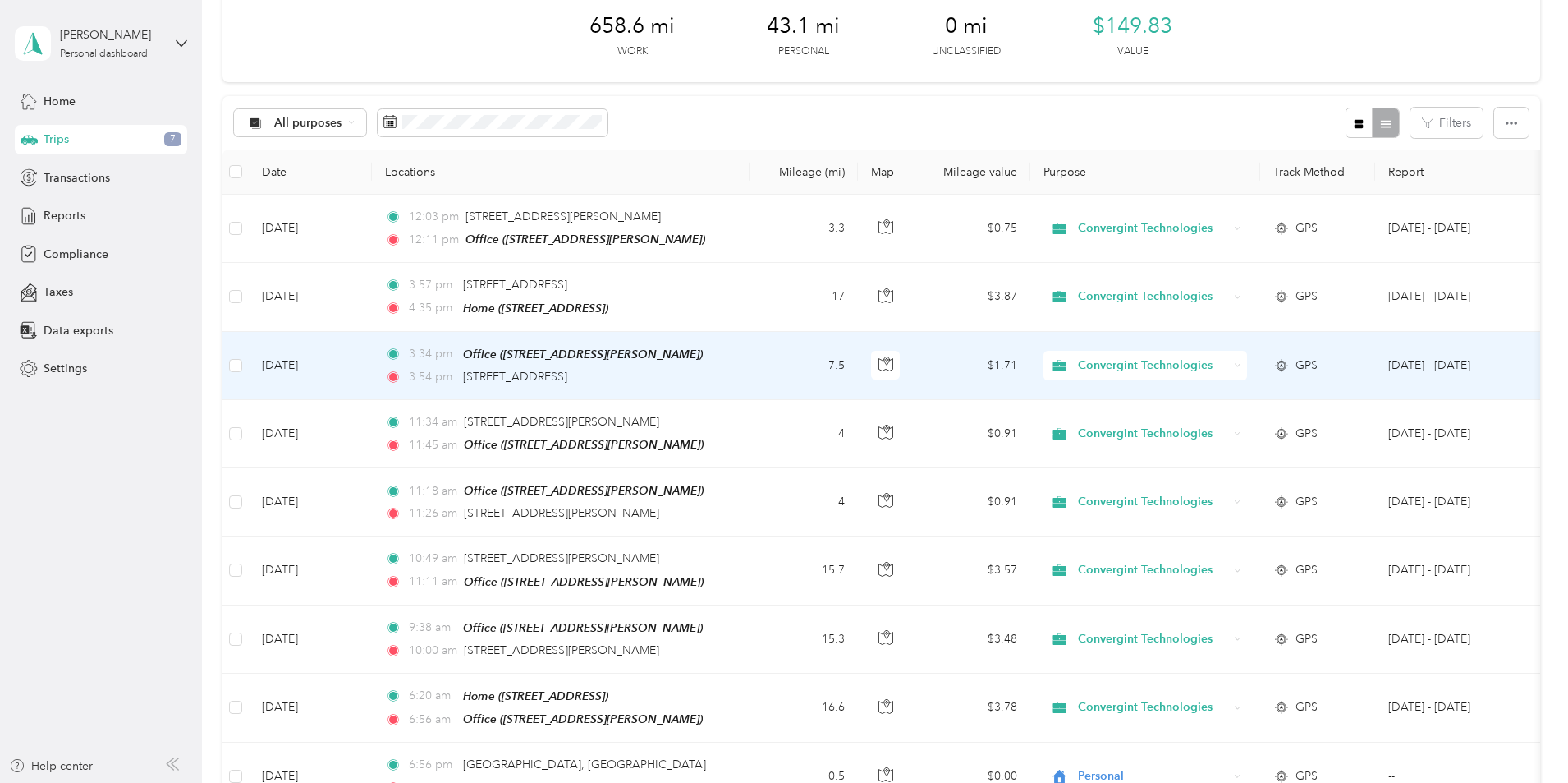
scroll to position [0, 0]
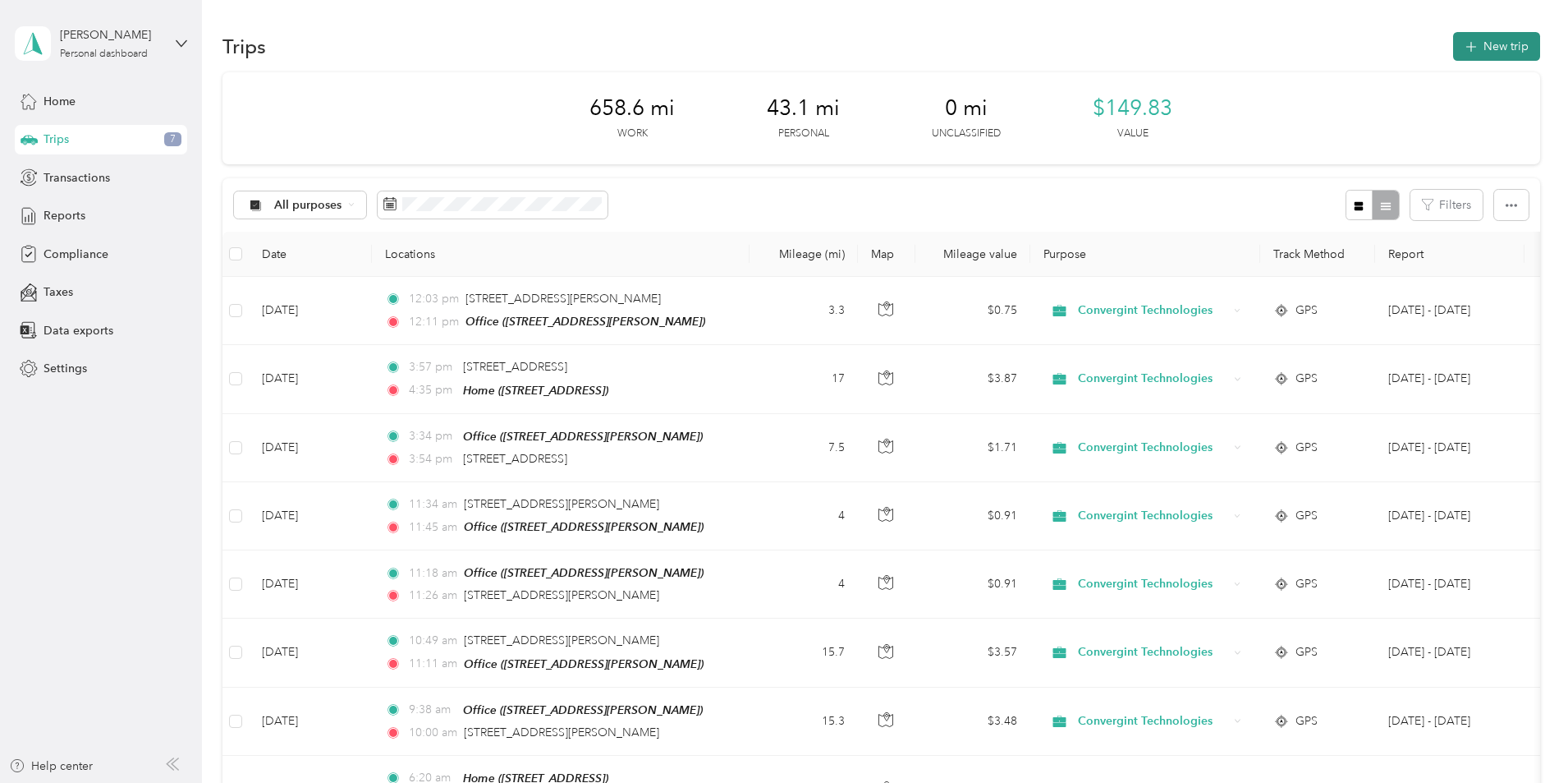
click at [1453, 49] on button "New trip" at bounding box center [1497, 46] width 87 height 29
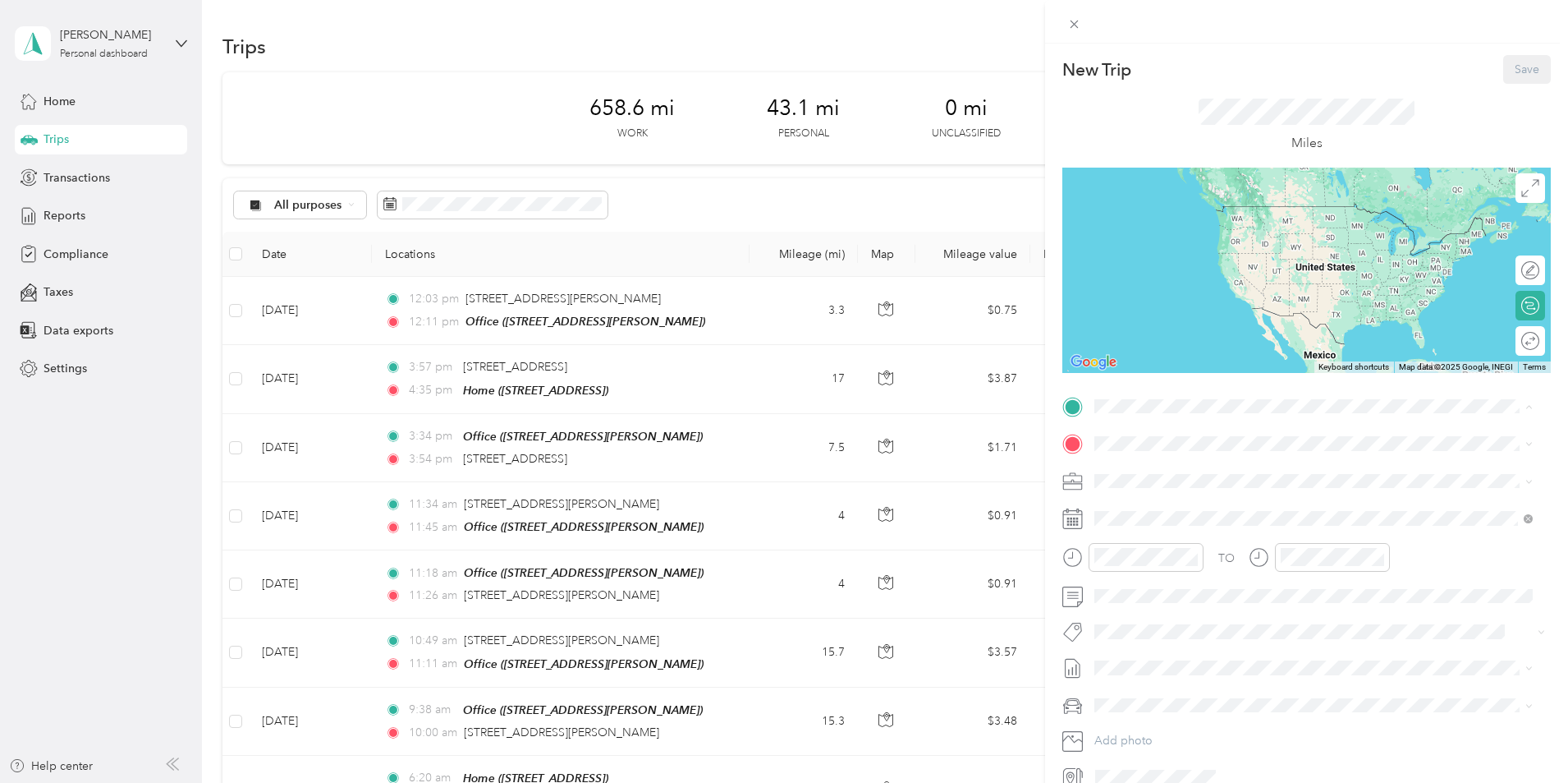
click at [1237, 472] on div "Office" at bounding box center [1326, 471] width 402 height 14
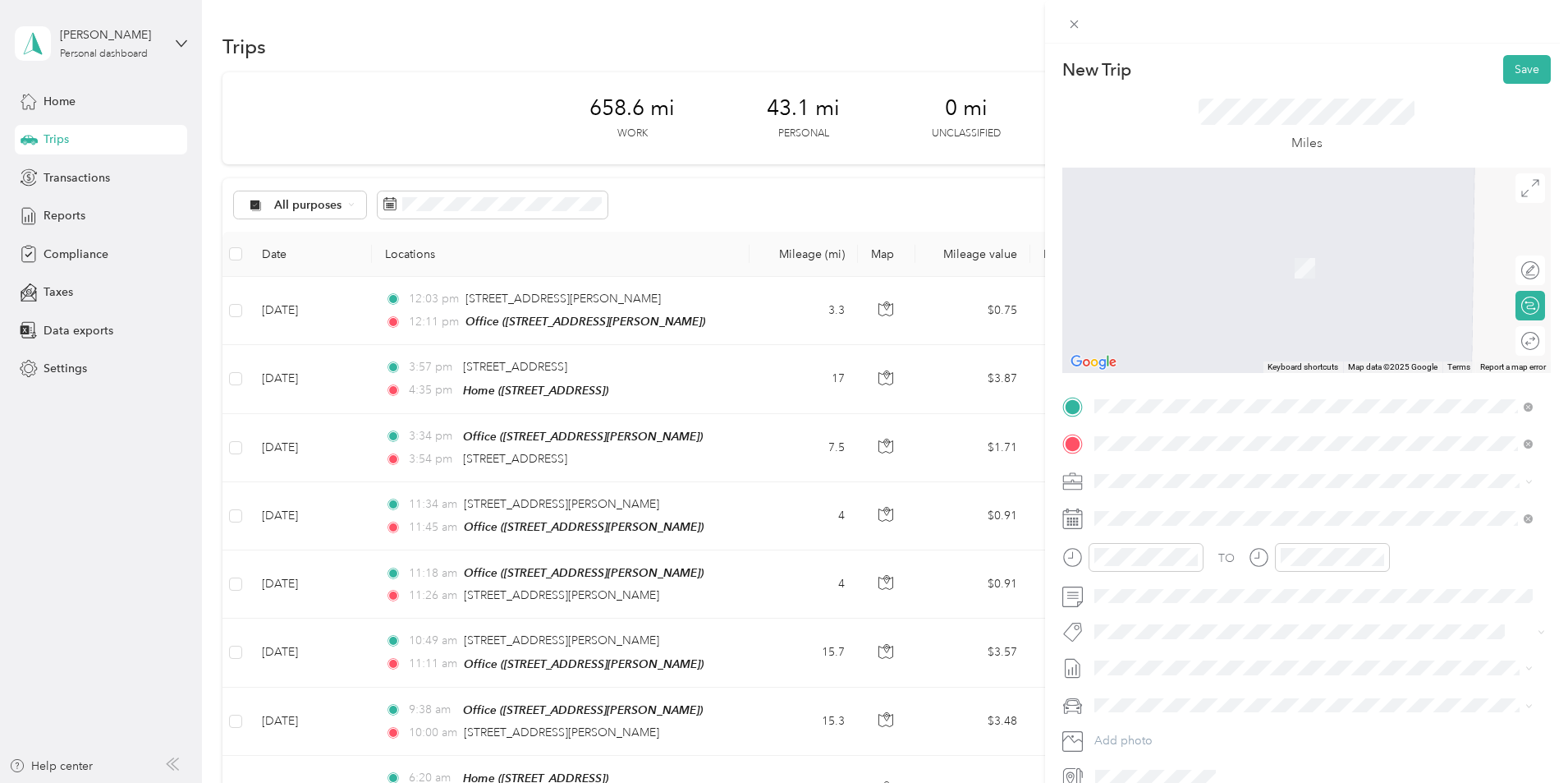
click at [1174, 504] on span "2948 Elmore Park Road Bartlett, Tennessee 38134, United States" at bounding box center [1253, 502] width 255 height 14
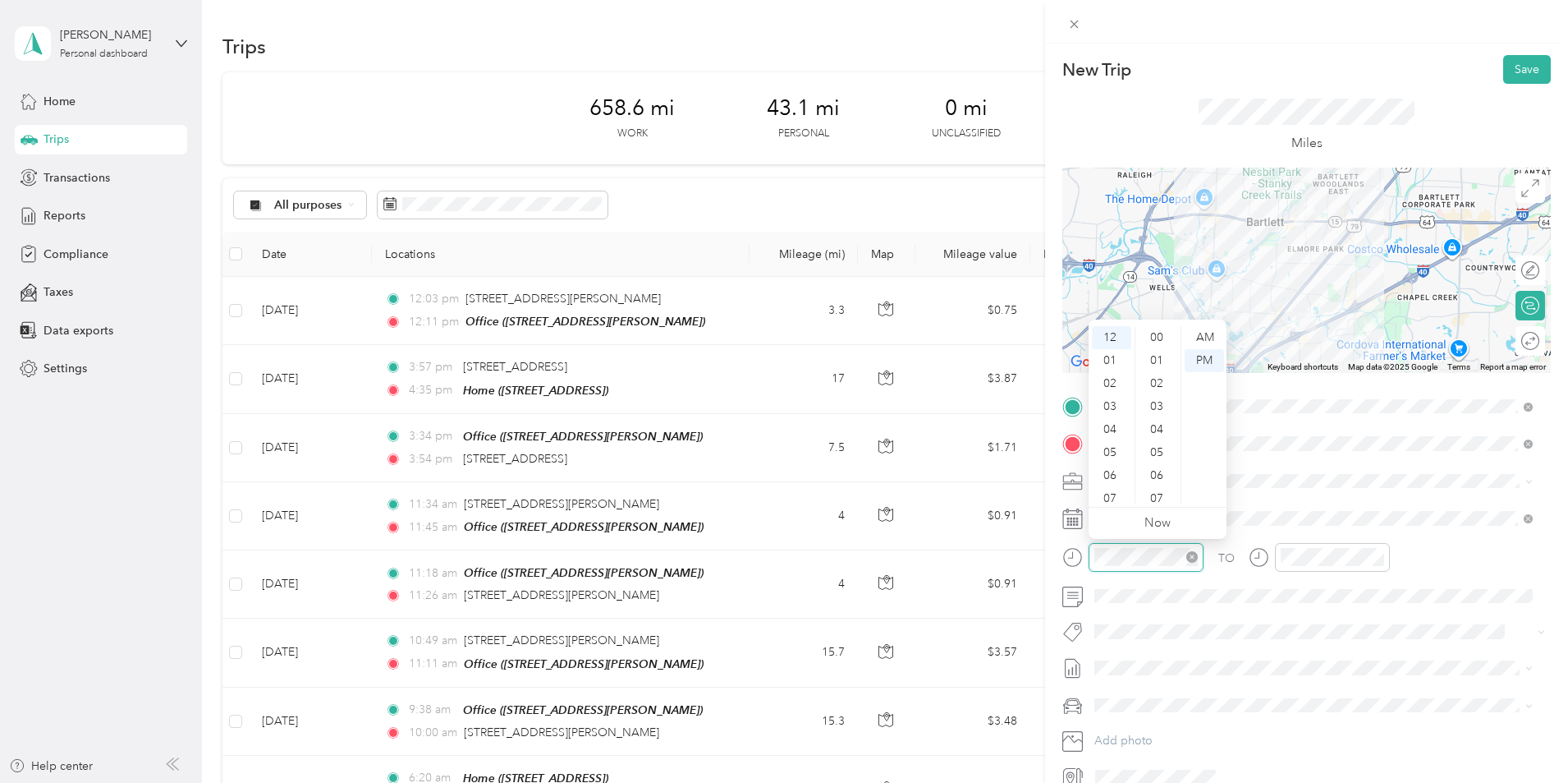
scroll to position [322, 0]
drag, startPoint x: 1116, startPoint y: 368, endPoint x: 1119, endPoint y: 394, distance: 26.2
click at [1119, 394] on ul "12 01 02 03 04 05 06 07 08 09 10 11" at bounding box center [1112, 415] width 46 height 177
click at [1113, 491] on div "11" at bounding box center [1111, 492] width 40 height 23
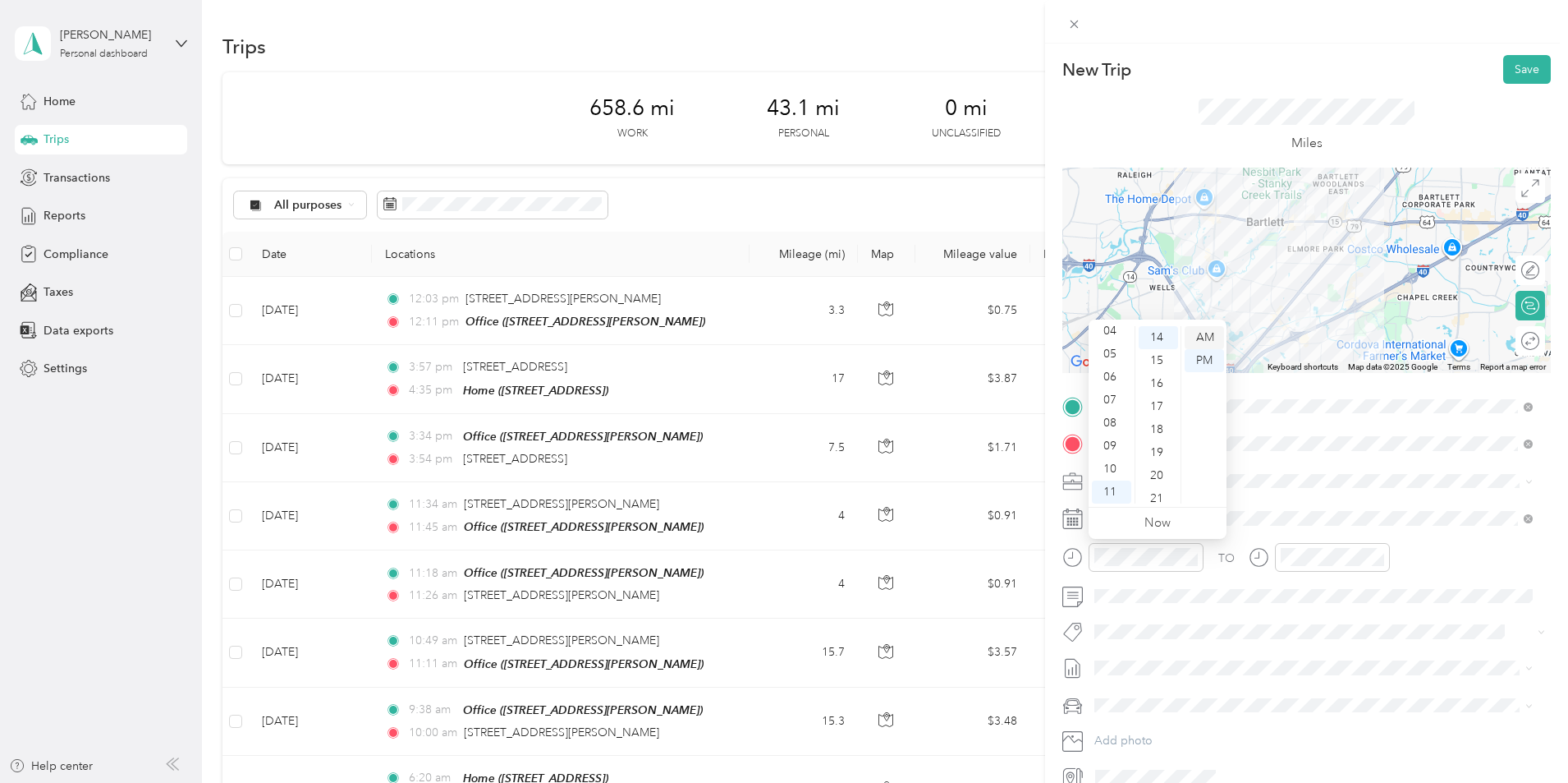
click at [1213, 334] on div "AM" at bounding box center [1204, 338] width 40 height 23
click at [1160, 362] on div "05" at bounding box center [1157, 361] width 40 height 23
click at [1293, 485] on div "11" at bounding box center [1297, 492] width 40 height 23
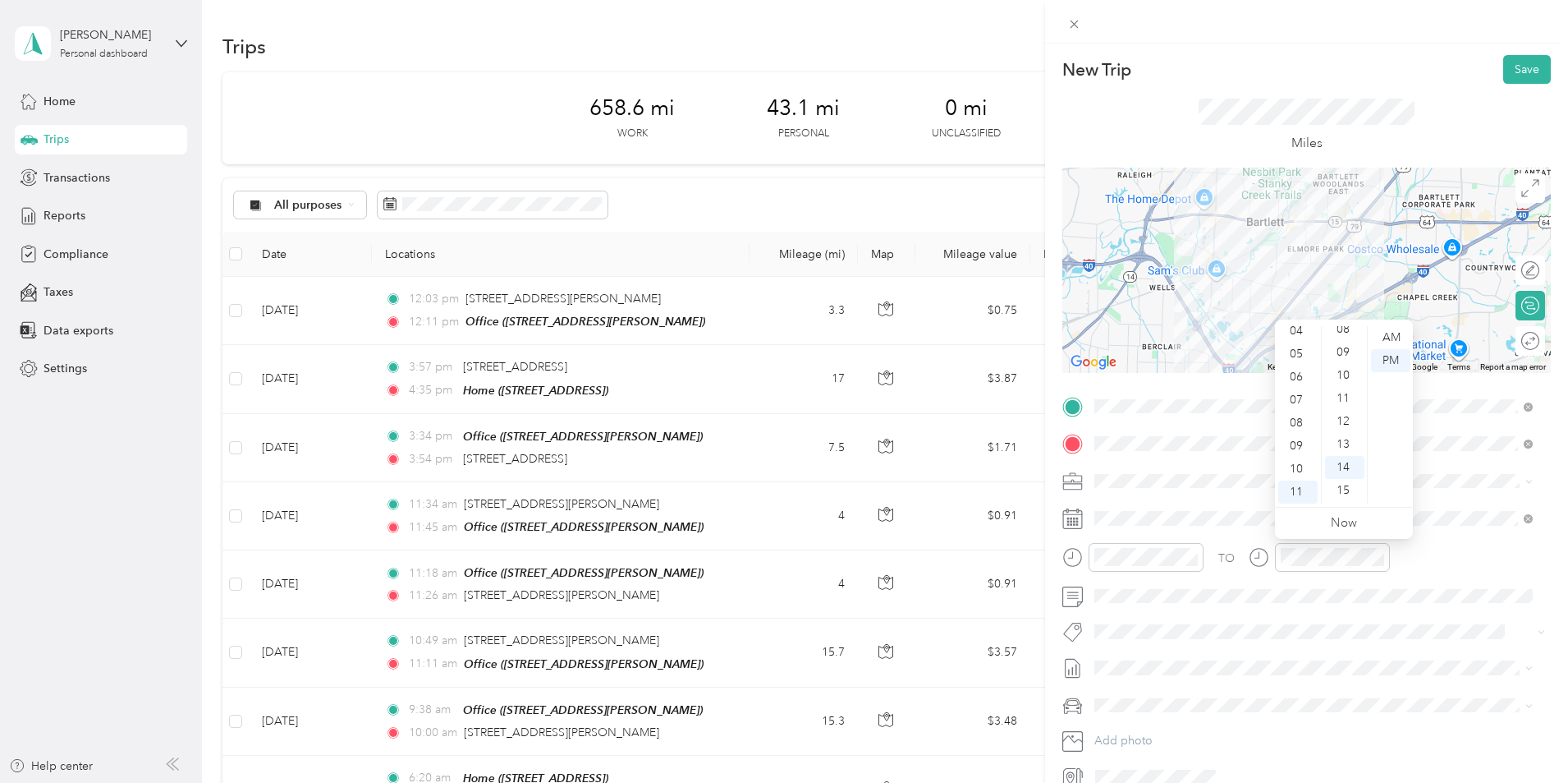
scroll to position [178, 0]
click at [1346, 500] on div "15" at bounding box center [1344, 504] width 40 height 23
click at [1342, 336] on div "15" at bounding box center [1344, 338] width 40 height 23
click at [1471, 460] on div "TO Add photo" at bounding box center [1306, 591] width 489 height 396
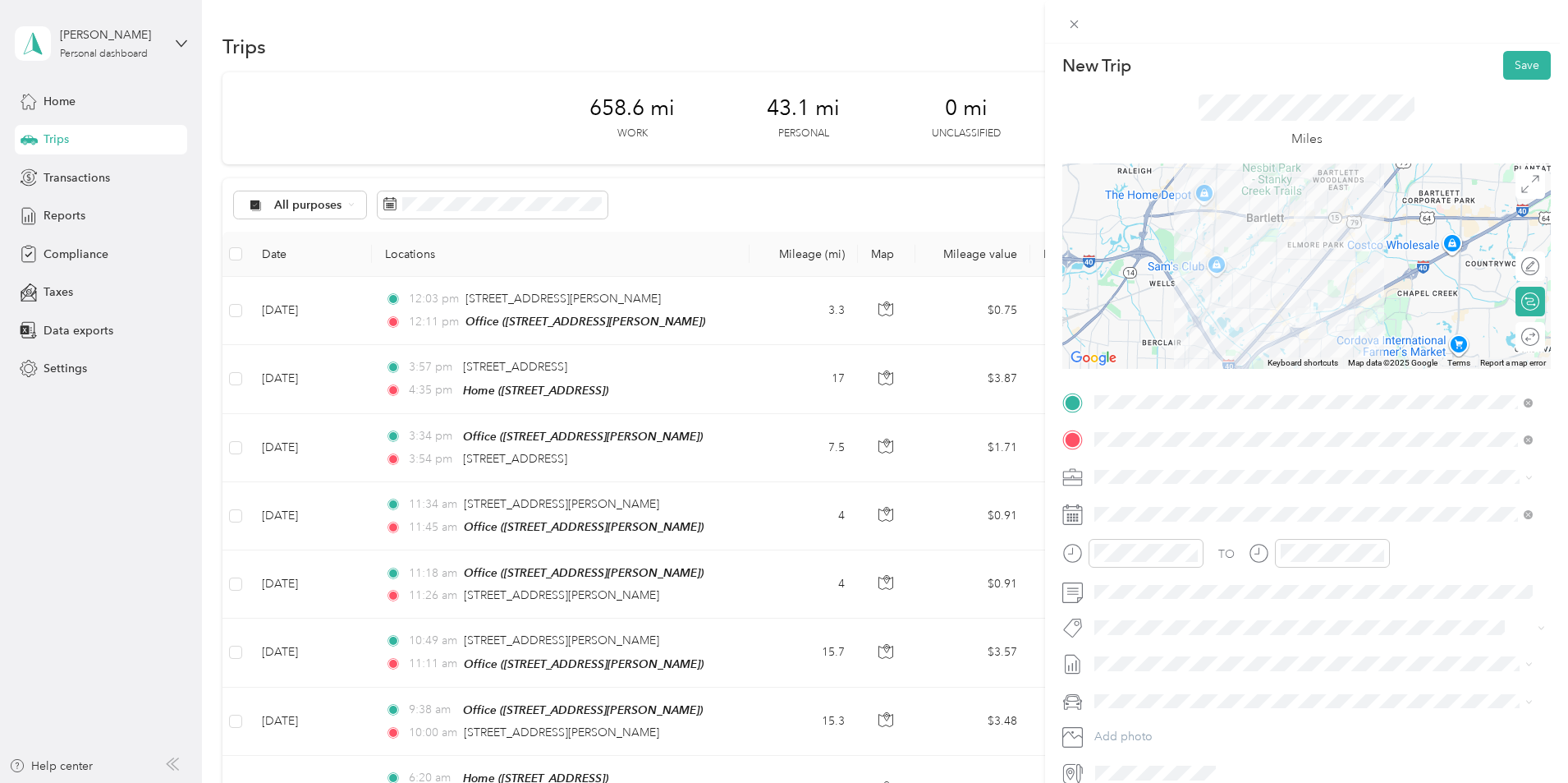
scroll to position [0, 0]
click at [1521, 69] on button "Save" at bounding box center [1527, 69] width 47 height 29
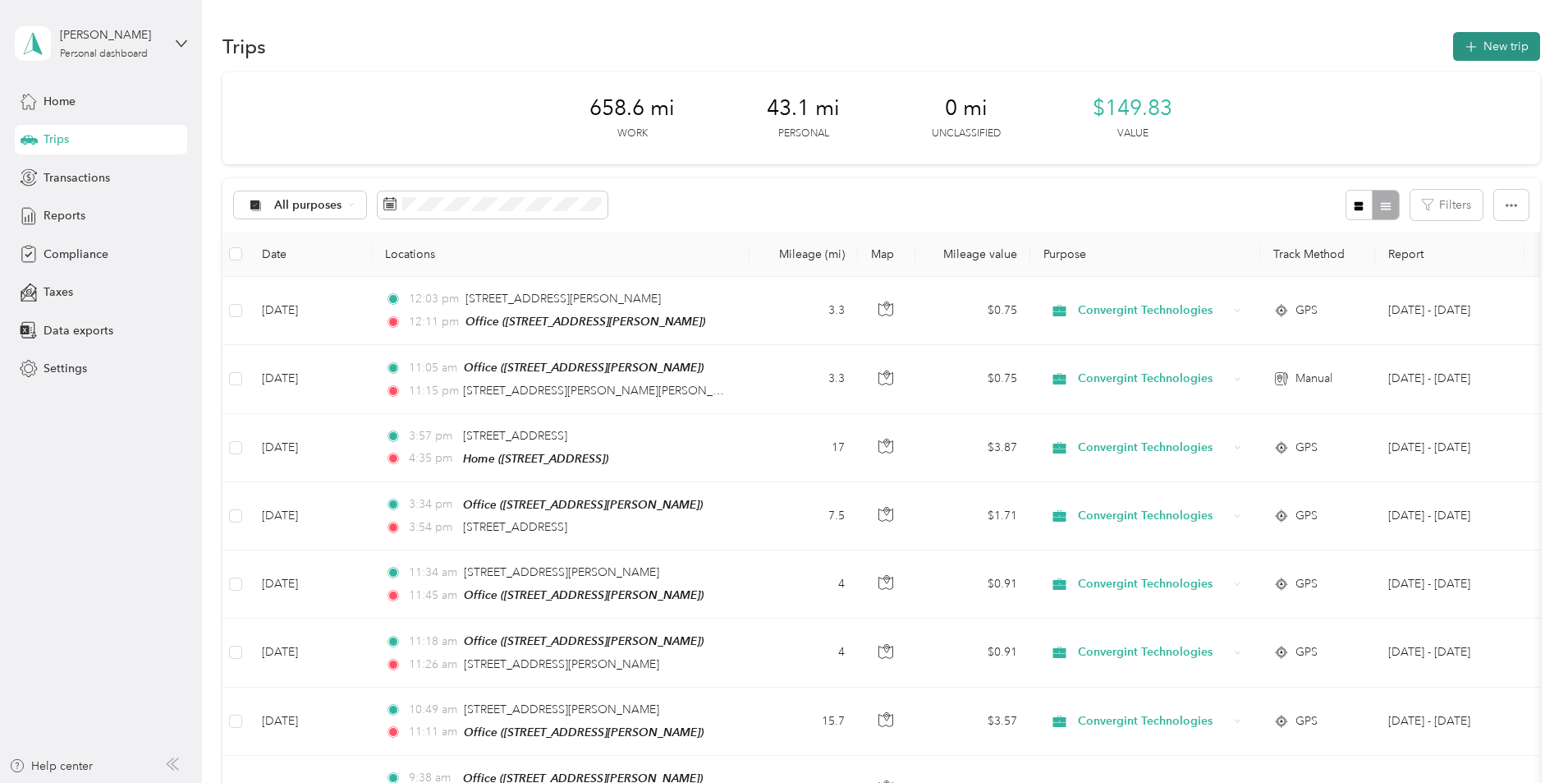
click at [1453, 45] on button "New trip" at bounding box center [1497, 46] width 87 height 29
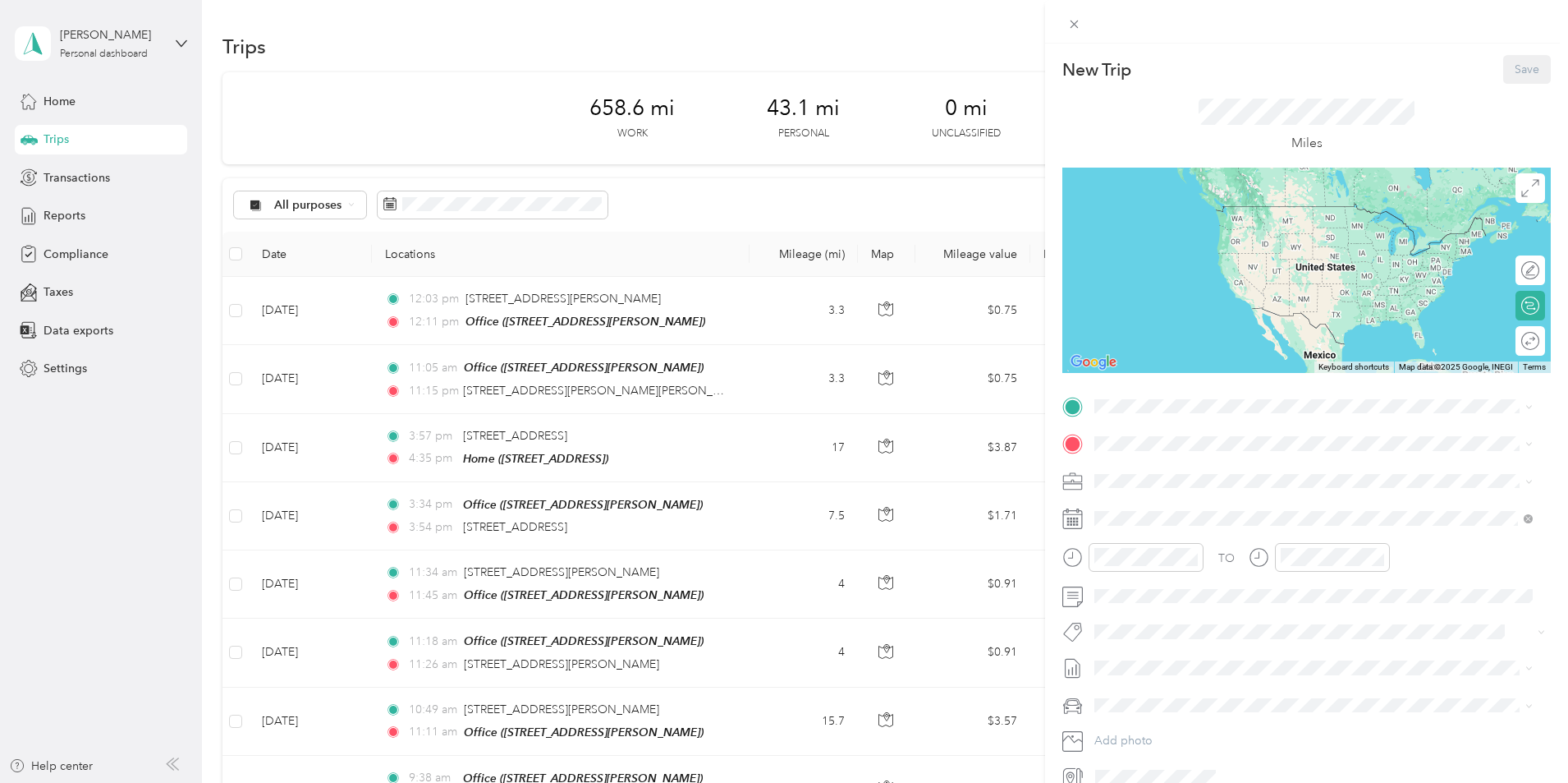
click at [1175, 541] on div "Home 12163 S Shady Tree Ln, Arlington, TN, United States , 38002, Arlington, TN…" at bounding box center [1178, 551] width 104 height 35
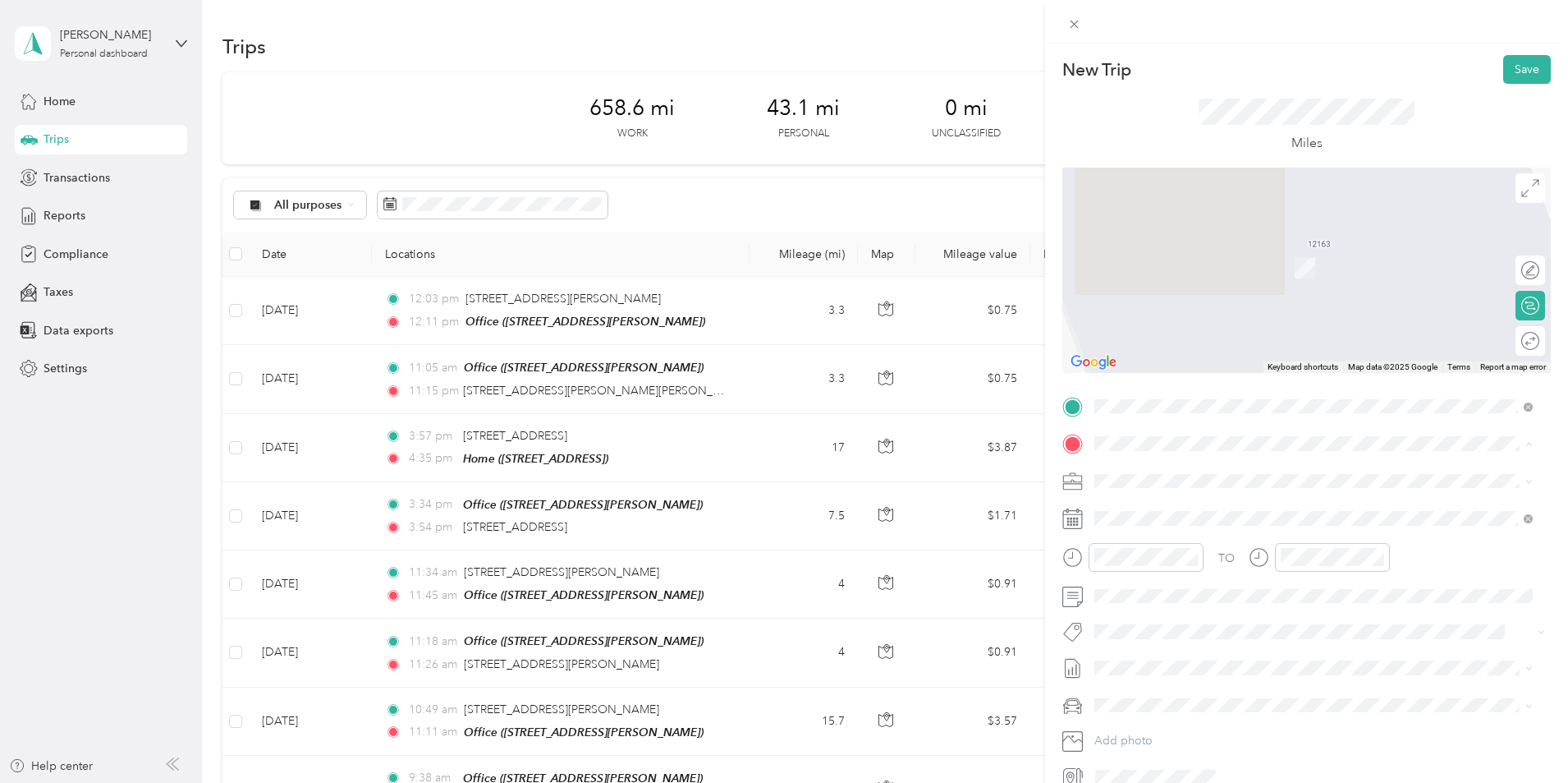
click at [1158, 512] on div "Office" at bounding box center [1326, 508] width 402 height 14
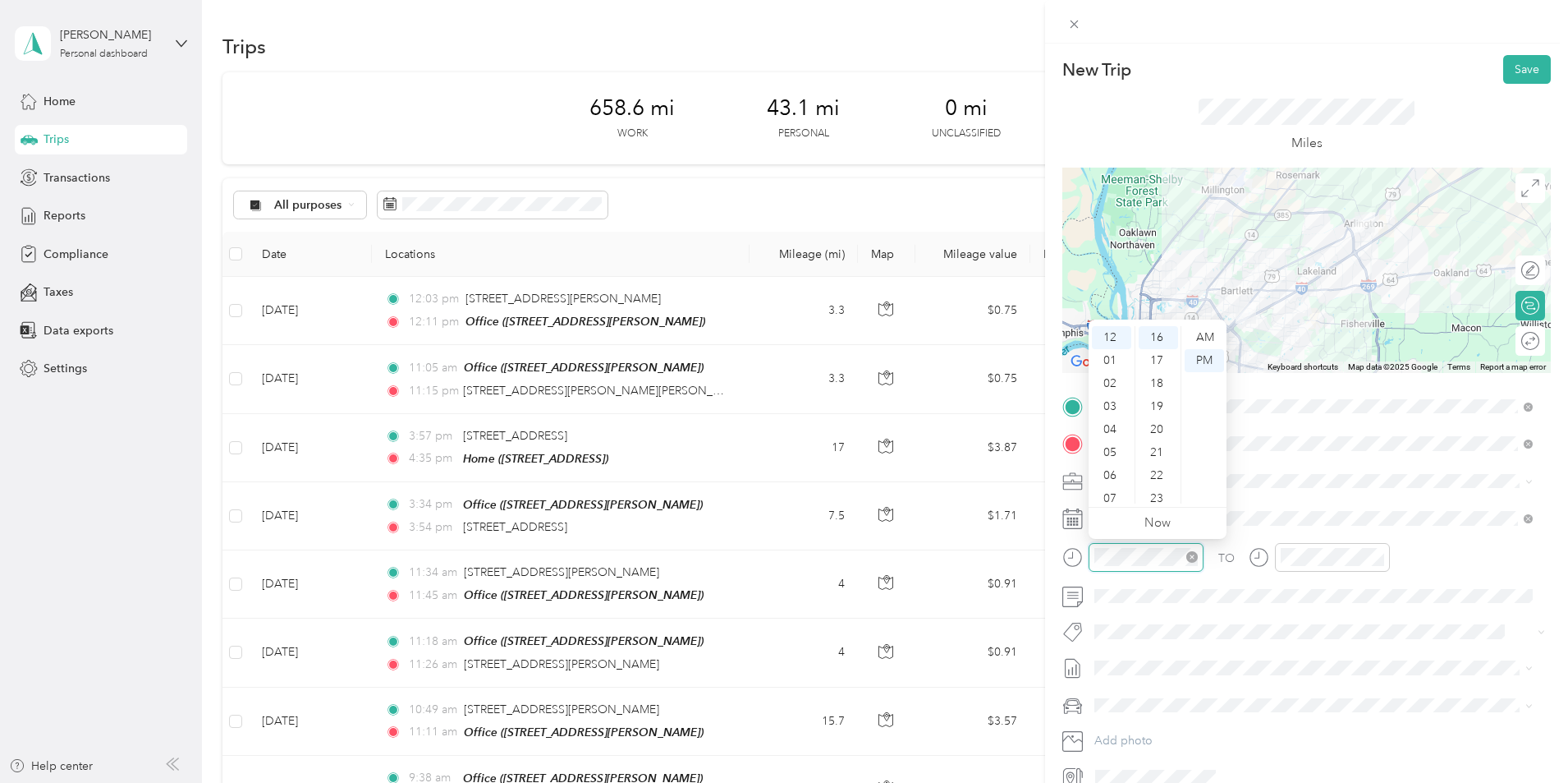
scroll to position [368, 0]
click at [1116, 465] on div "06" at bounding box center [1111, 475] width 40 height 23
click at [1156, 491] on div "23" at bounding box center [1157, 499] width 40 height 23
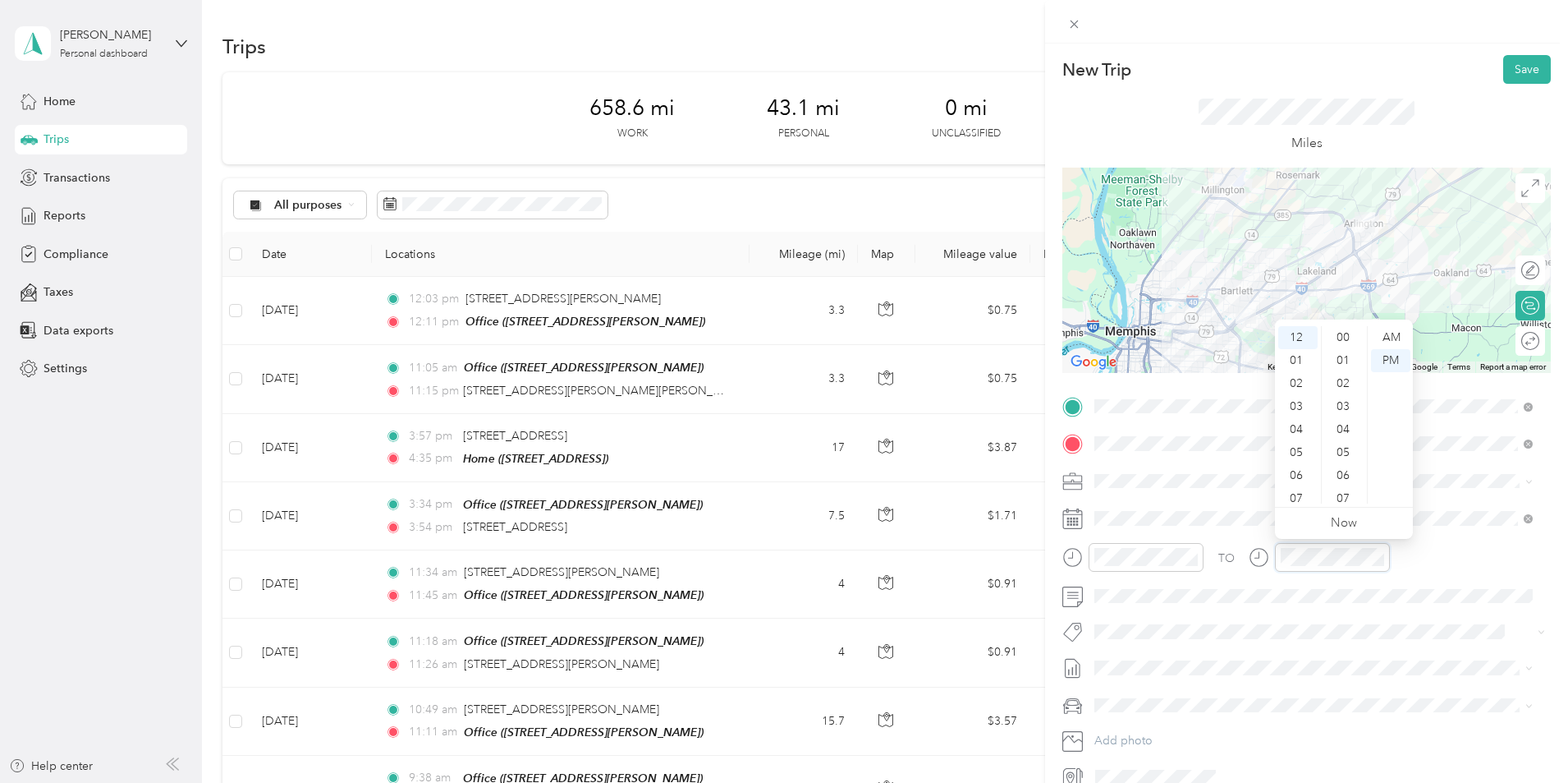
scroll to position [368, 0]
click at [1299, 469] on div "06" at bounding box center [1297, 475] width 40 height 23
click at [1344, 469] on div "47" at bounding box center [1344, 475] width 40 height 23
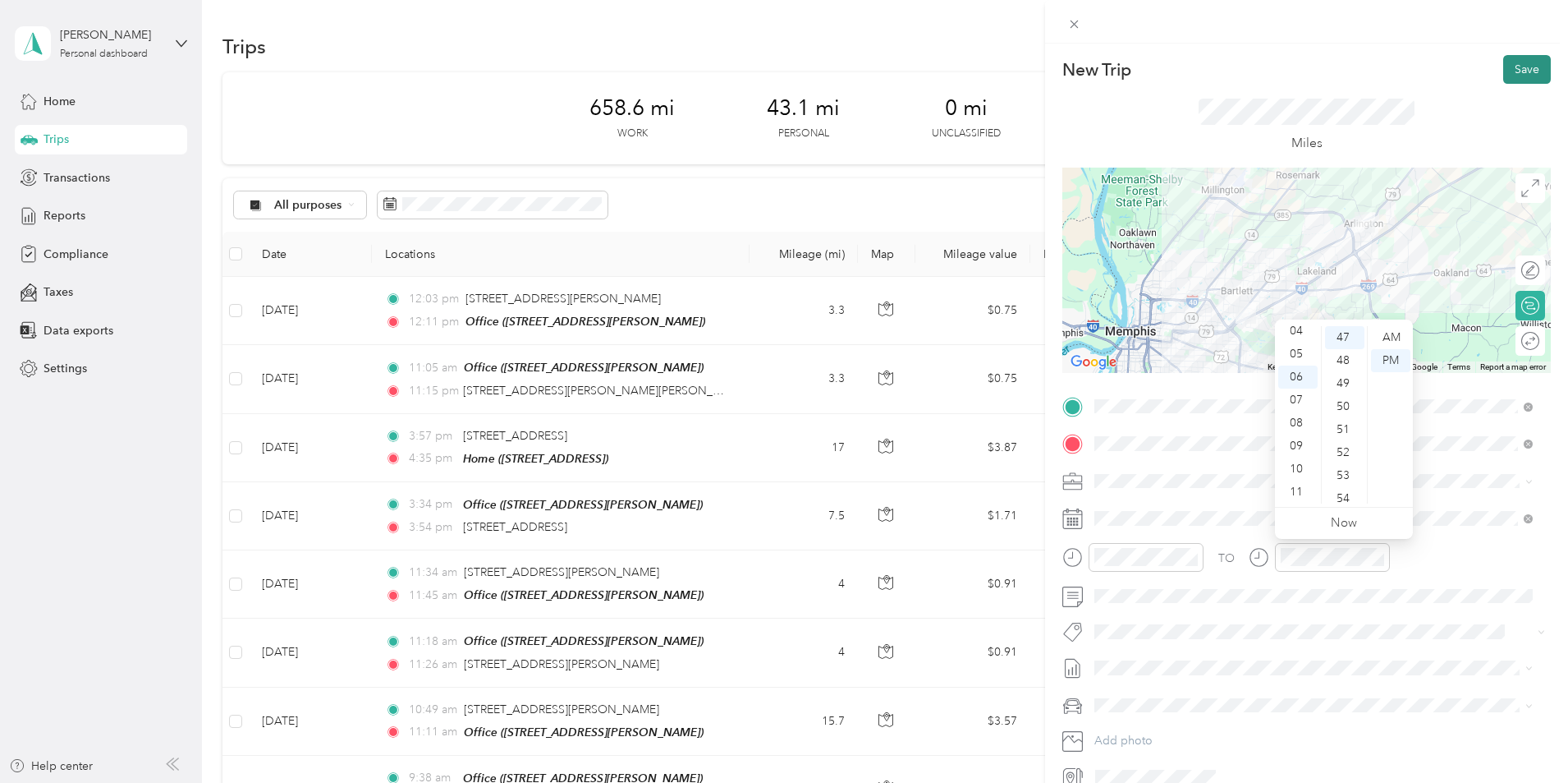
click at [1513, 68] on button "Save" at bounding box center [1527, 69] width 47 height 29
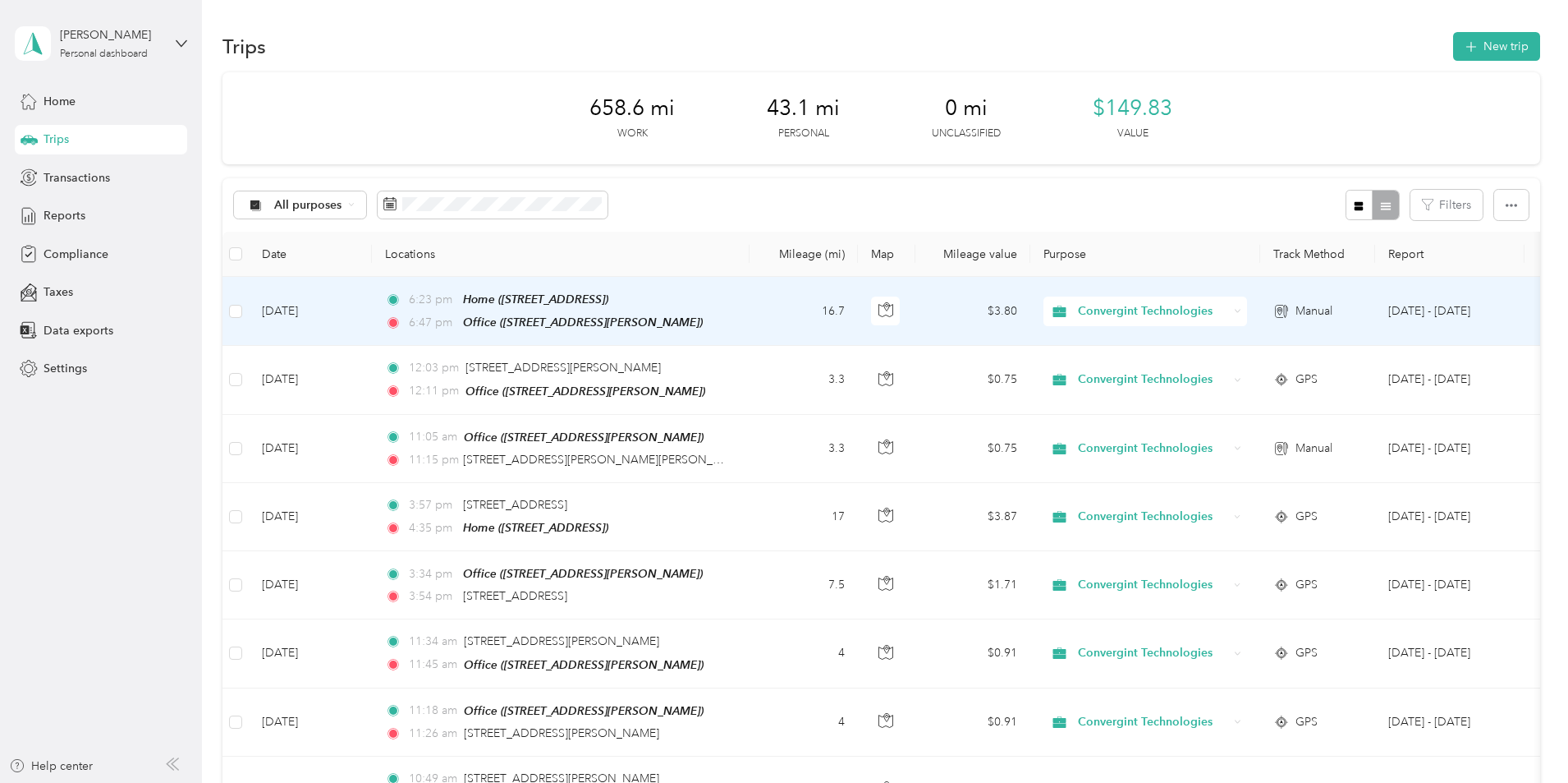
click at [456, 313] on span "6:47 pm" at bounding box center [432, 322] width 47 height 18
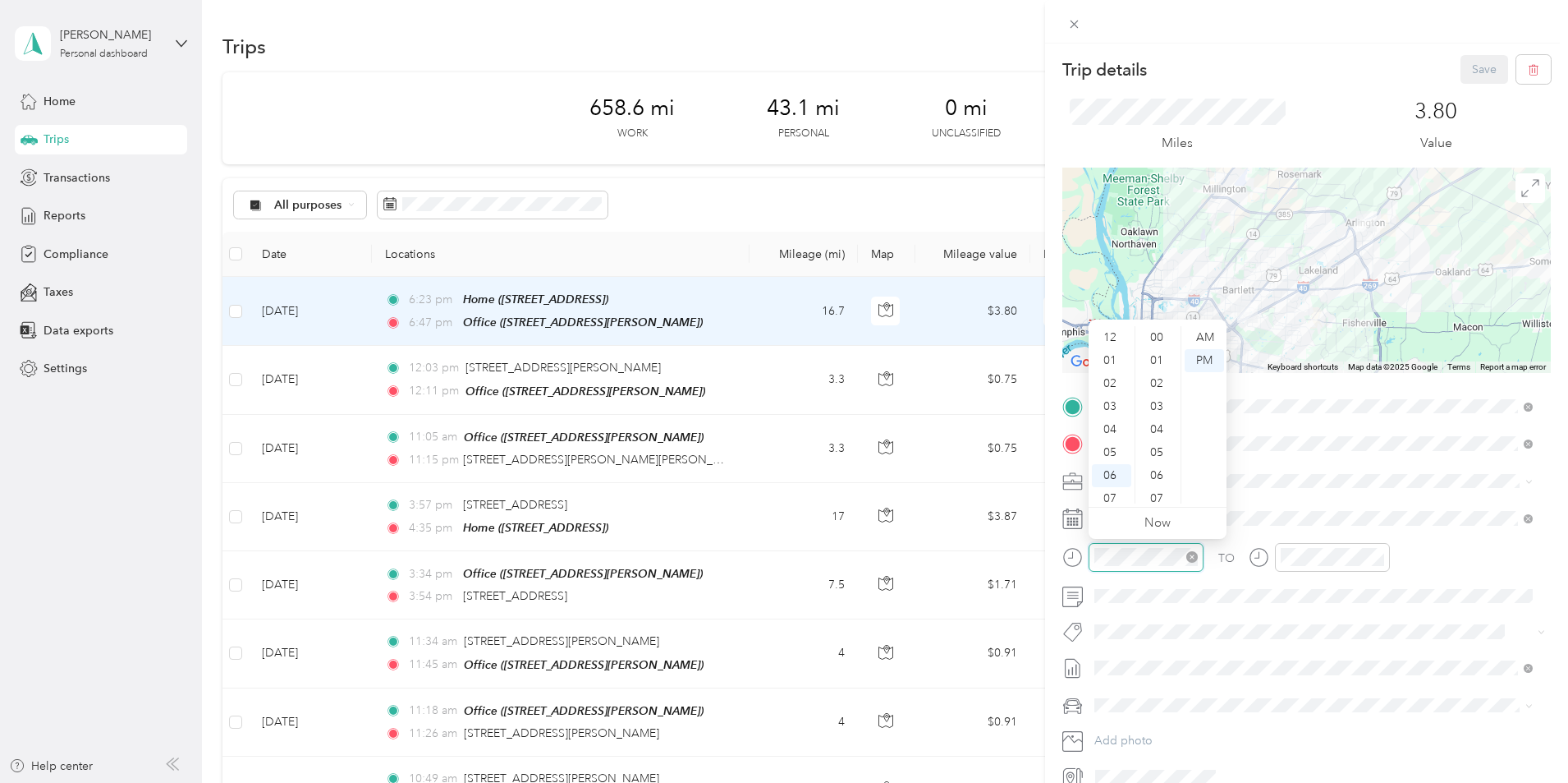
scroll to position [98, 0]
click at [1201, 335] on div "AM" at bounding box center [1204, 338] width 40 height 23
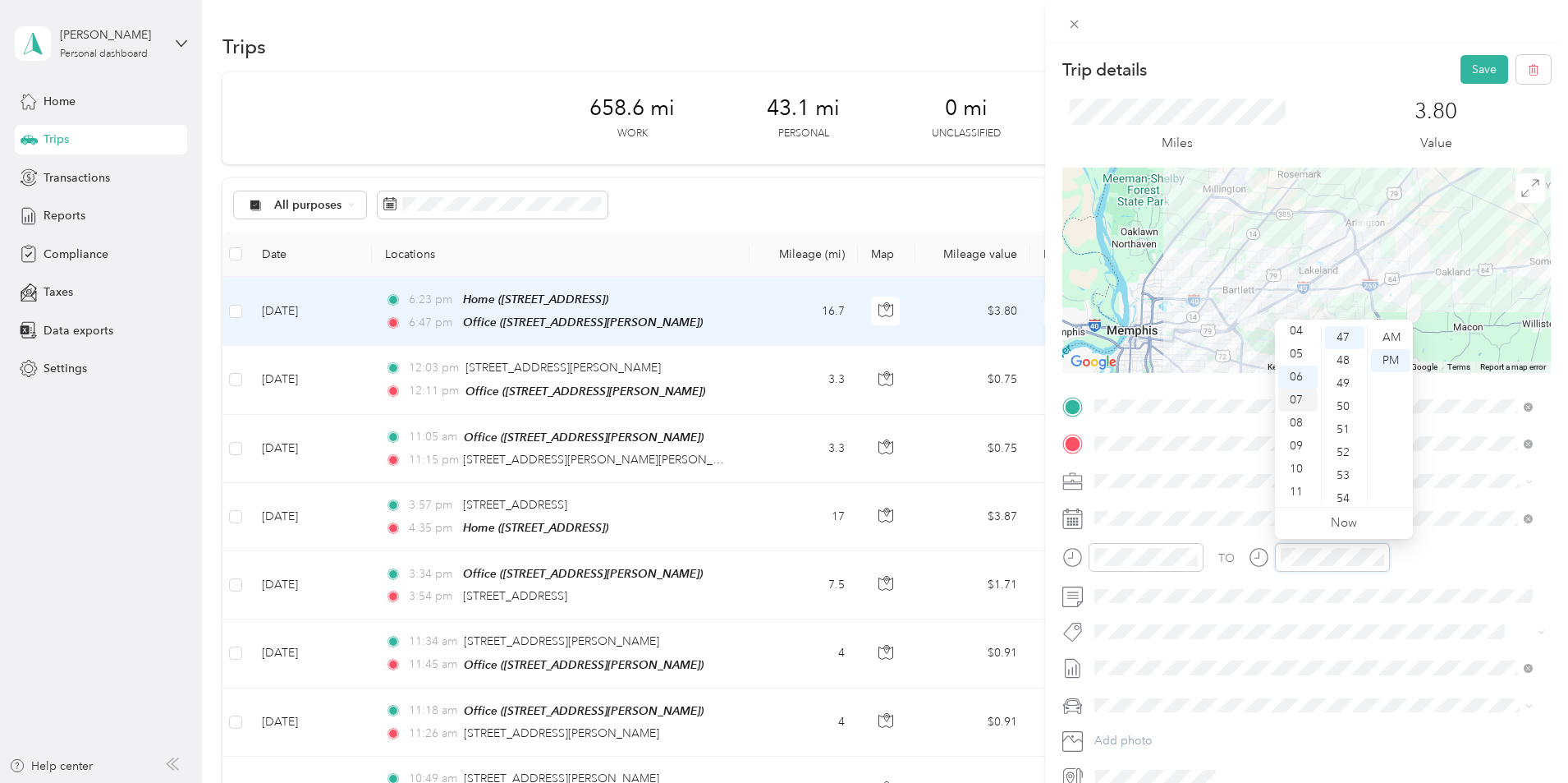
scroll to position [1081, 0]
click at [1384, 333] on div "AM" at bounding box center [1391, 338] width 40 height 23
click at [1473, 61] on button "Save" at bounding box center [1483, 69] width 47 height 29
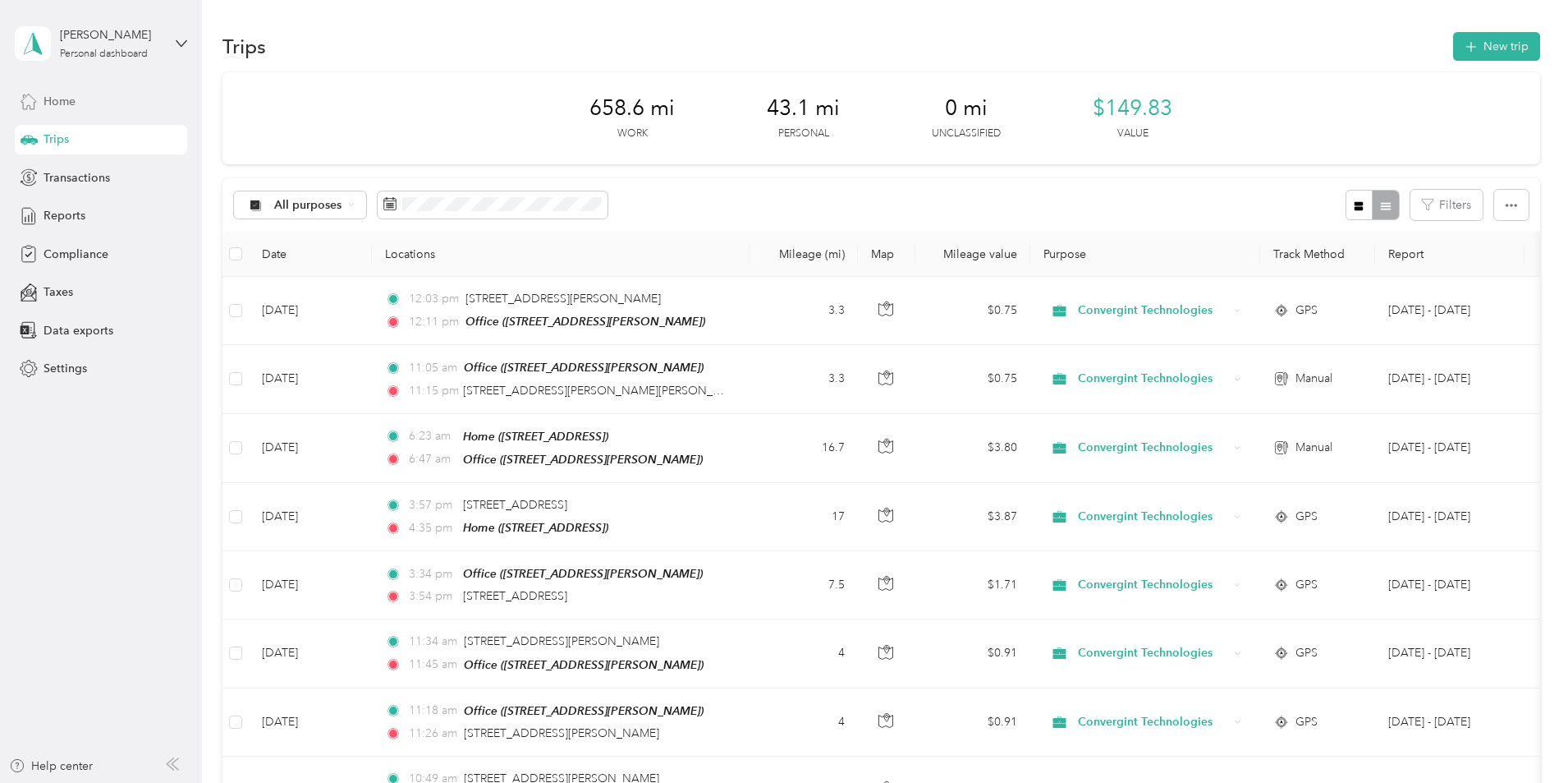
click at [49, 100] on span "Home" at bounding box center [59, 101] width 32 height 17
